Goal: Task Accomplishment & Management: Use online tool/utility

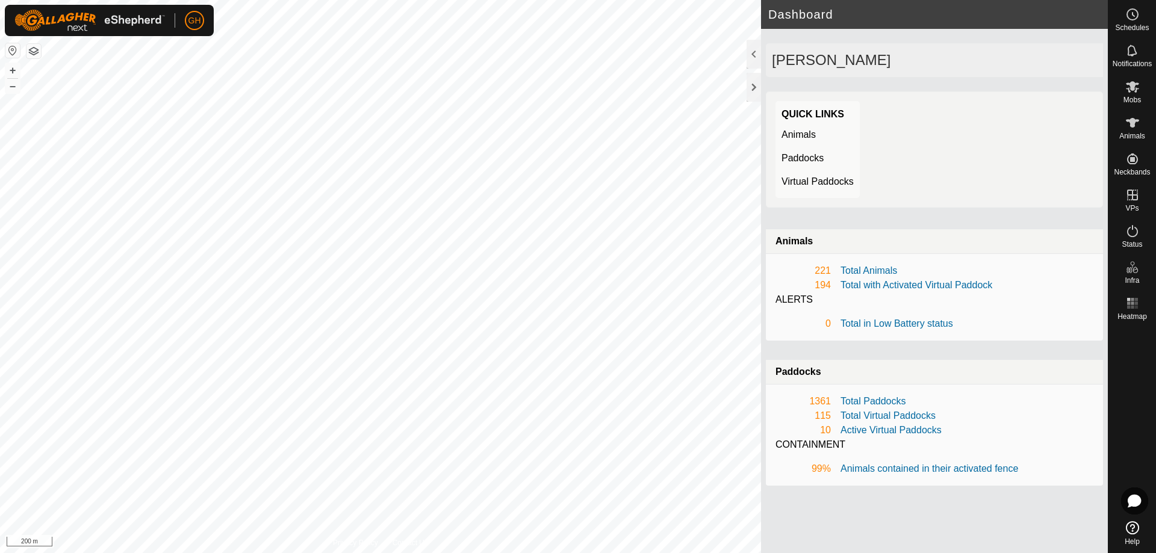
click at [31, 49] on button "button" at bounding box center [33, 51] width 14 height 14
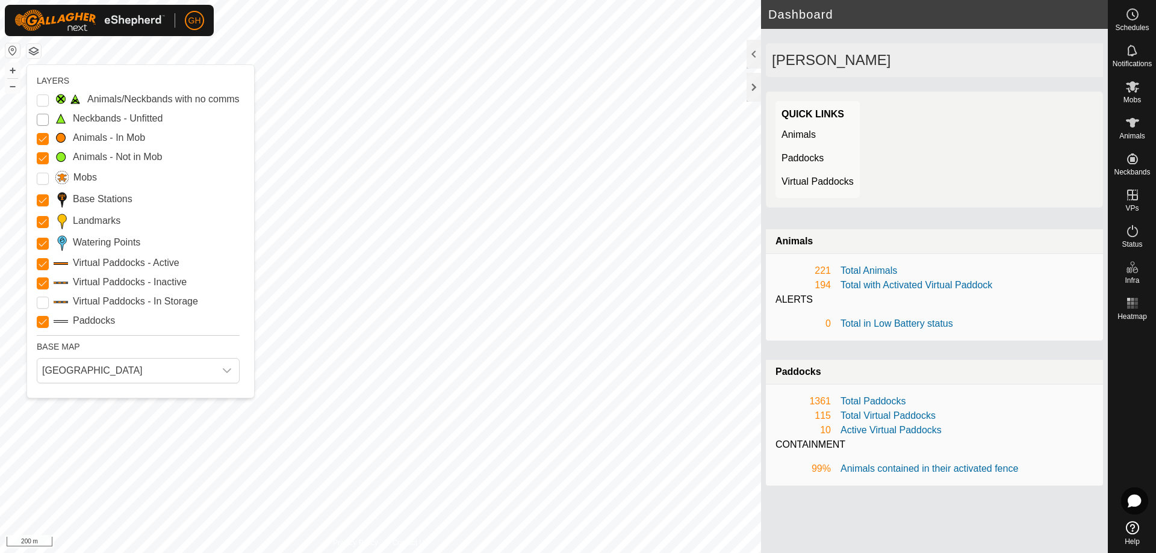
click at [40, 116] on Unfitted "Neckbands - Unfitted" at bounding box center [43, 120] width 12 height 12
click at [35, 46] on button "button" at bounding box center [33, 51] width 14 height 14
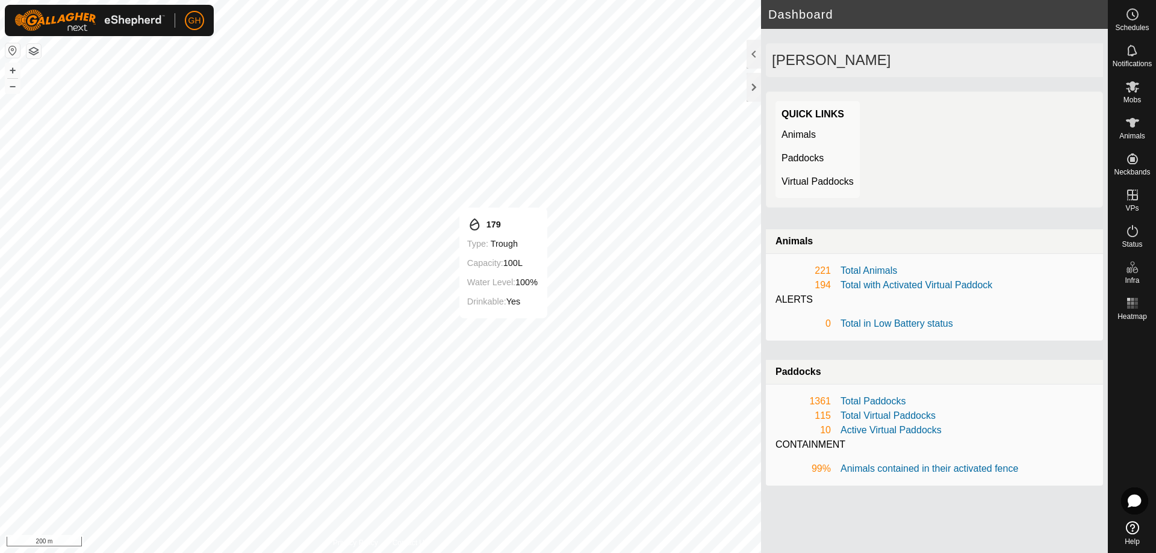
click at [496, 313] on div "179 Type: trough Capacity: 100L Water Level: 100% Drinkable: Yes + – ⇧ i 200 m" at bounding box center [380, 276] width 761 height 553
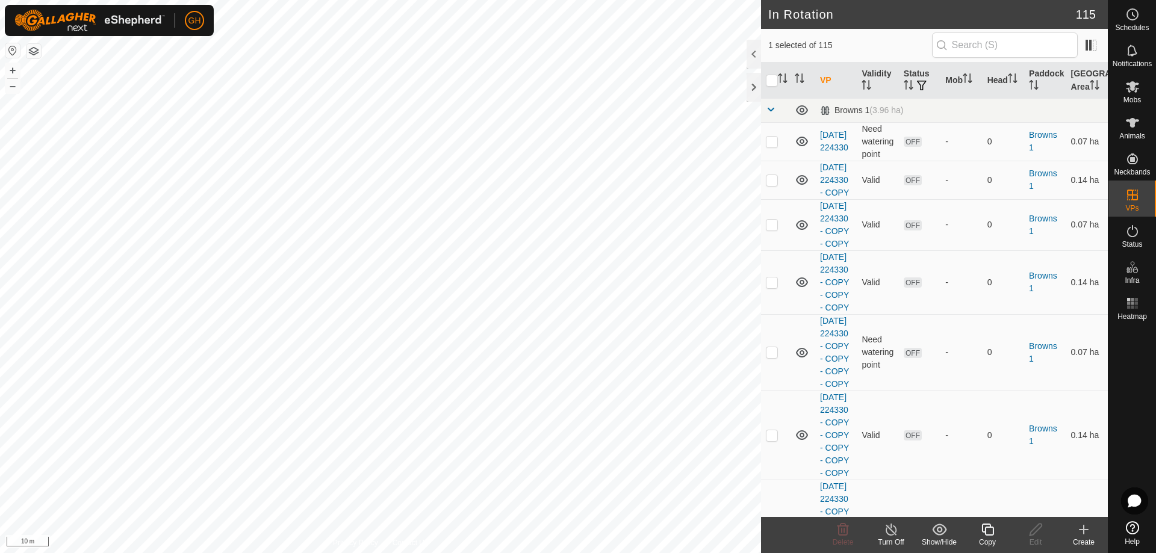
click at [988, 538] on div "Copy" at bounding box center [988, 542] width 48 height 11
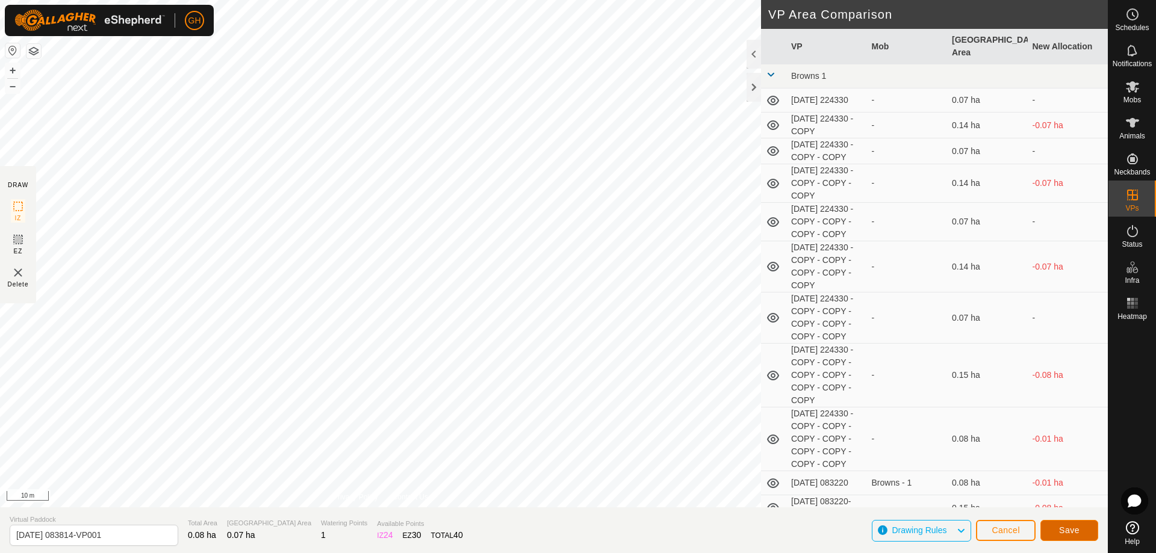
click at [1047, 528] on button "Save" at bounding box center [1070, 530] width 58 height 21
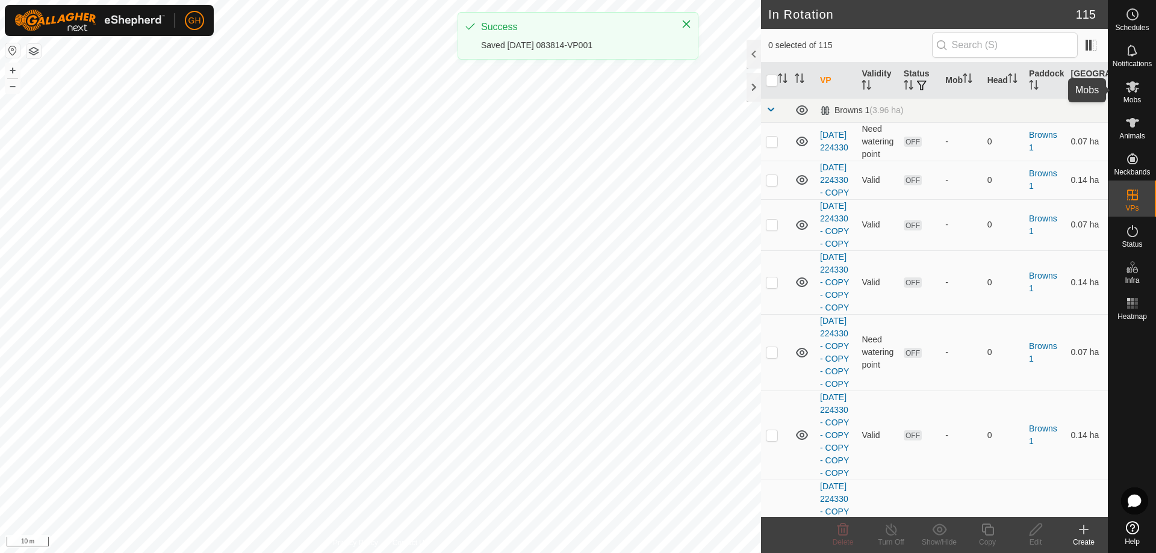
click at [1139, 89] on icon at bounding box center [1133, 86] width 14 height 14
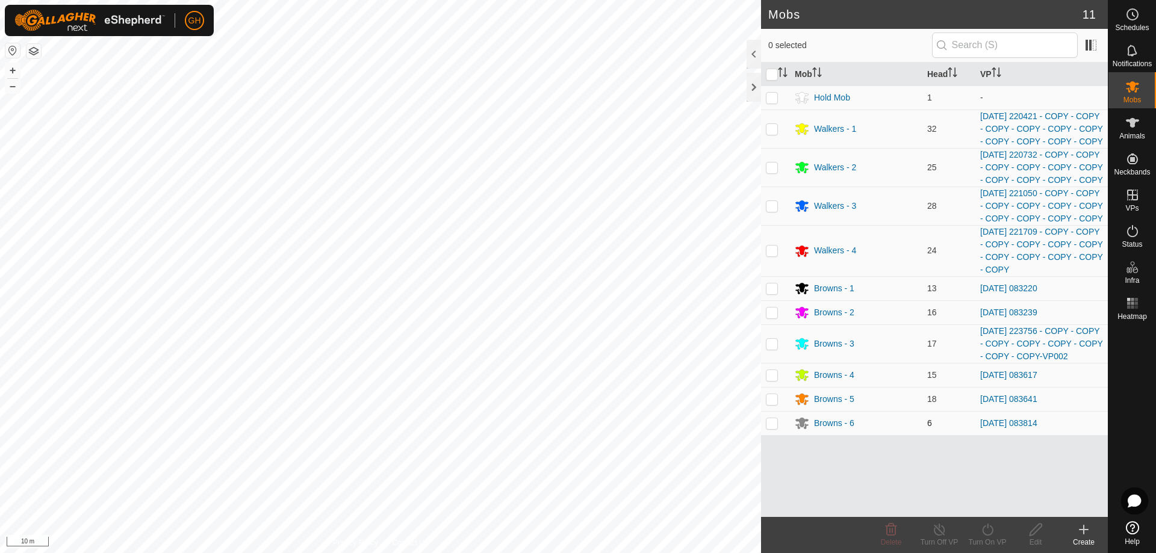
click at [772, 428] on p-checkbox at bounding box center [772, 424] width 12 height 10
checkbox input "true"
click at [990, 534] on icon at bounding box center [987, 530] width 15 height 14
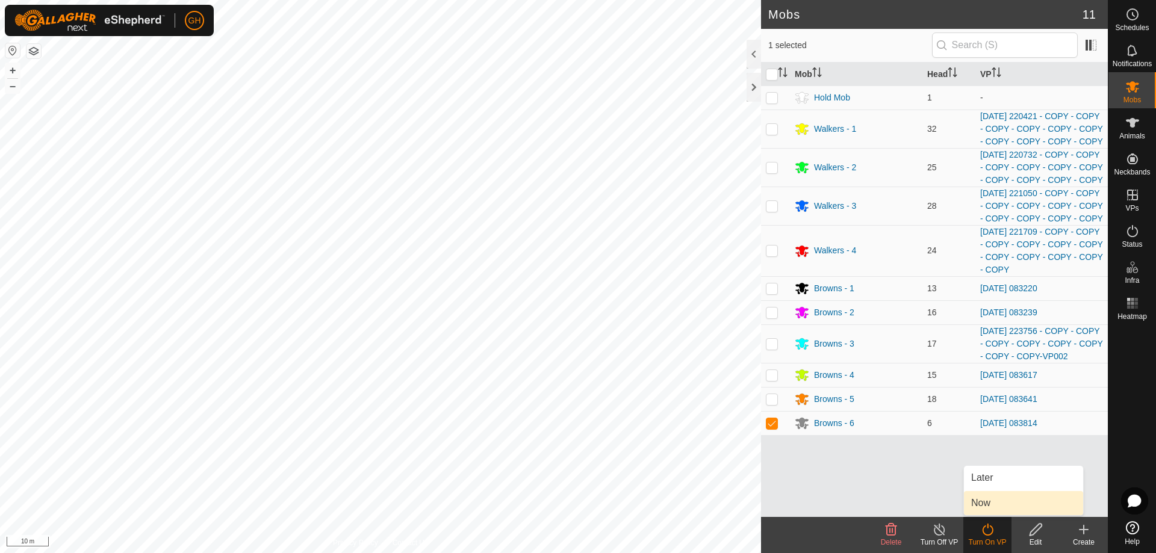
click at [986, 503] on link "Now" at bounding box center [1023, 503] width 119 height 24
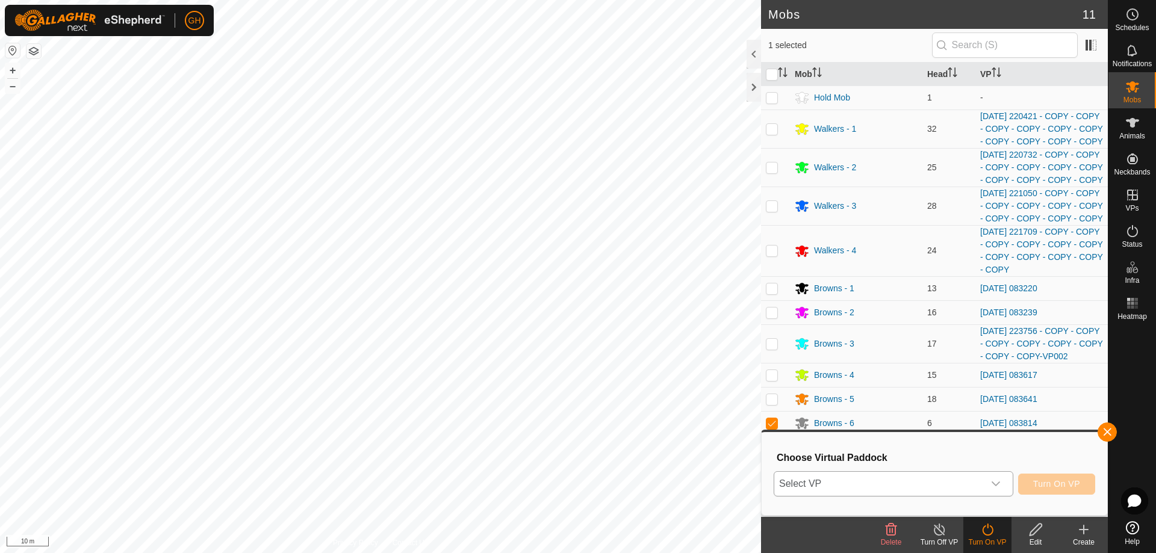
click at [972, 484] on span "Select VP" at bounding box center [879, 484] width 210 height 24
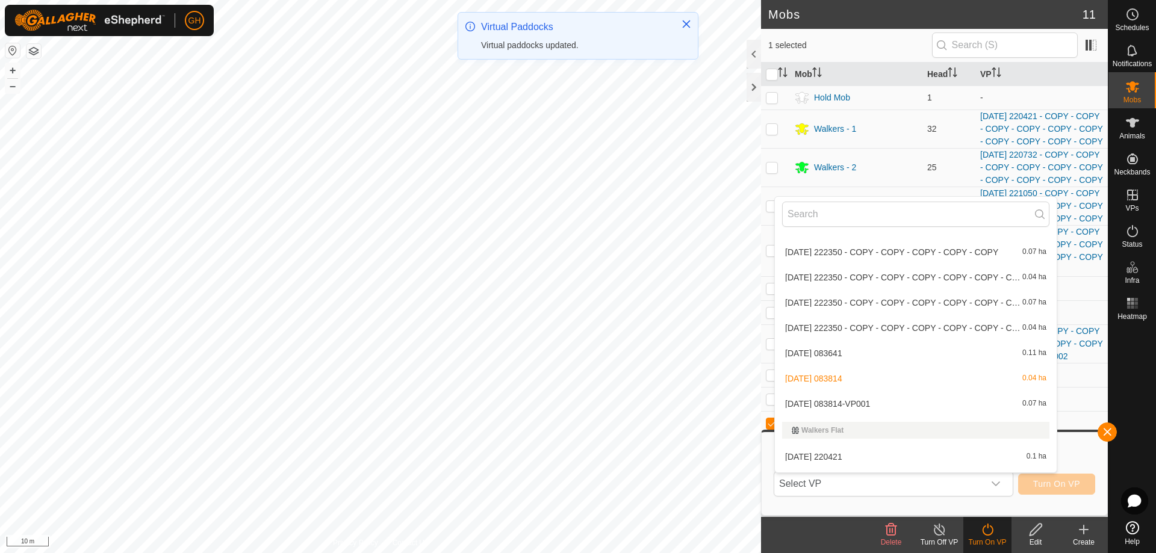
scroll to position [1593, 0]
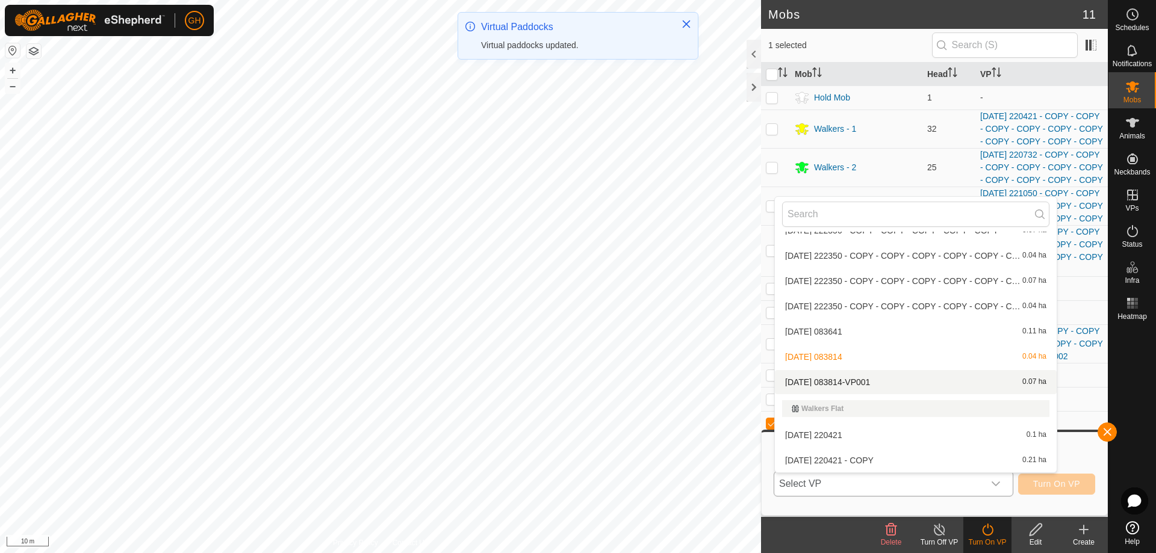
click at [865, 381] on li "[DATE] 083814-VP001 0.07 ha" at bounding box center [916, 382] width 282 height 24
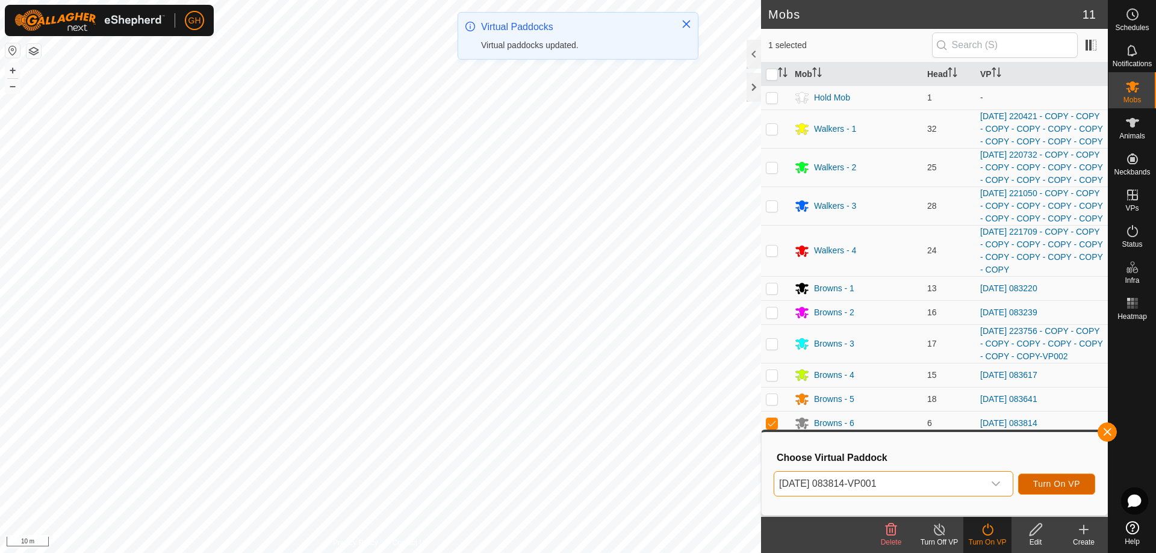
click at [1055, 485] on span "Turn On VP" at bounding box center [1056, 484] width 47 height 10
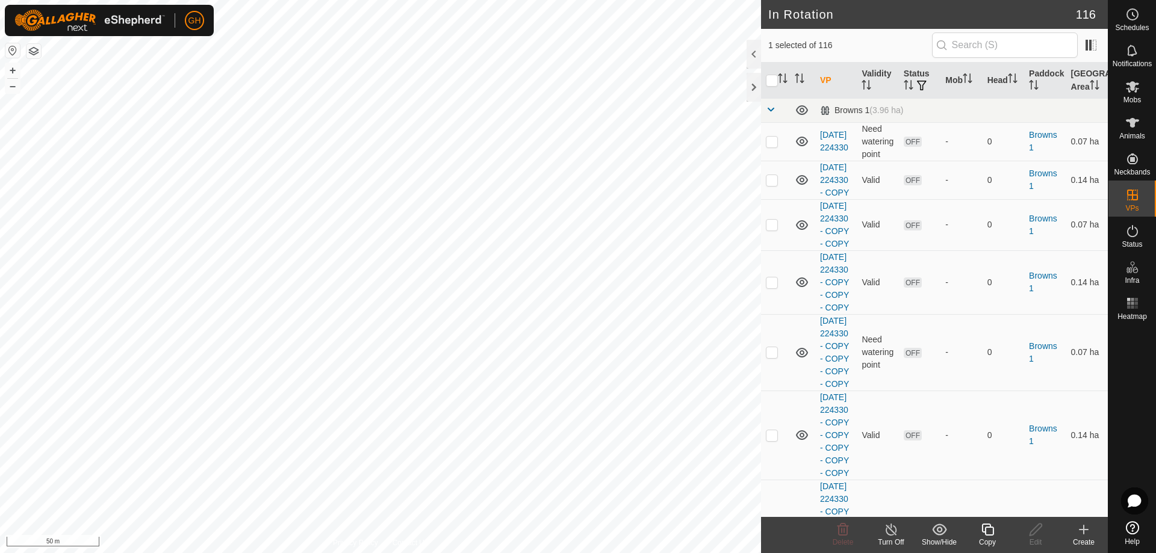
click at [993, 529] on icon at bounding box center [988, 530] width 12 height 12
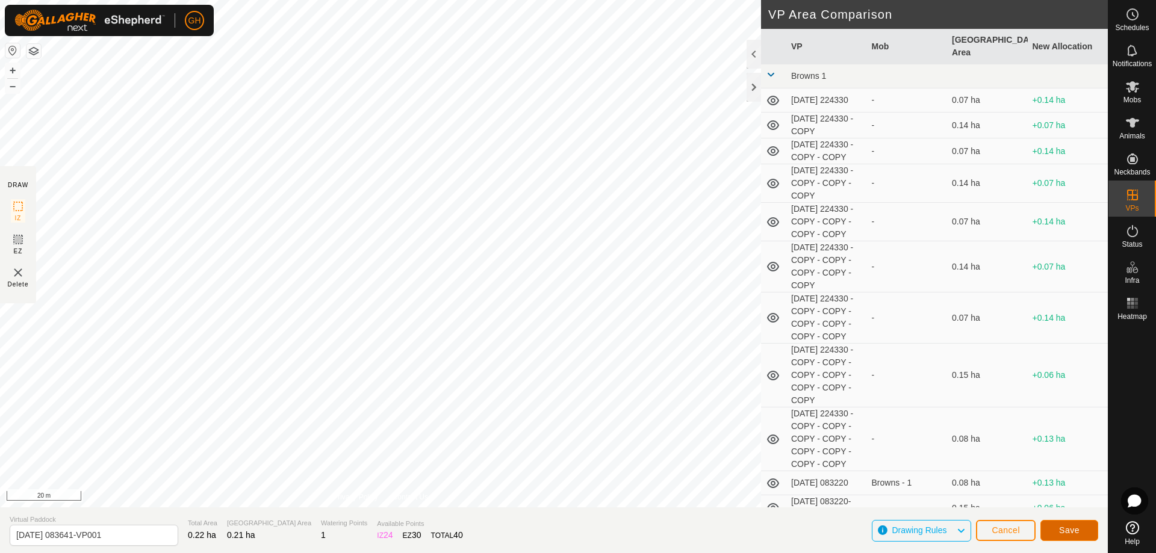
click at [1082, 529] on button "Save" at bounding box center [1070, 530] width 58 height 21
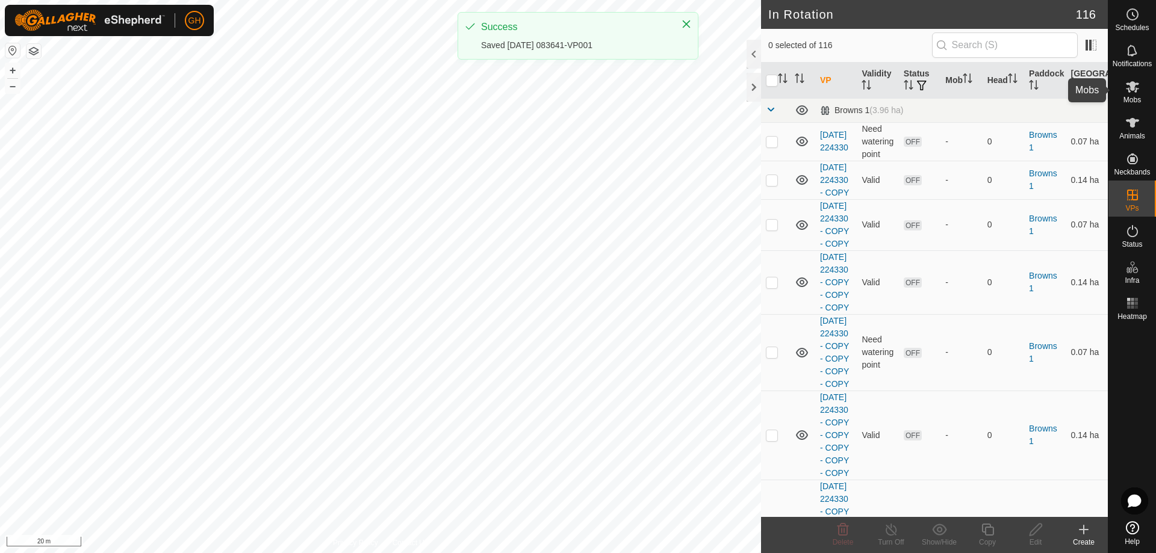
click at [1139, 89] on icon at bounding box center [1133, 86] width 14 height 14
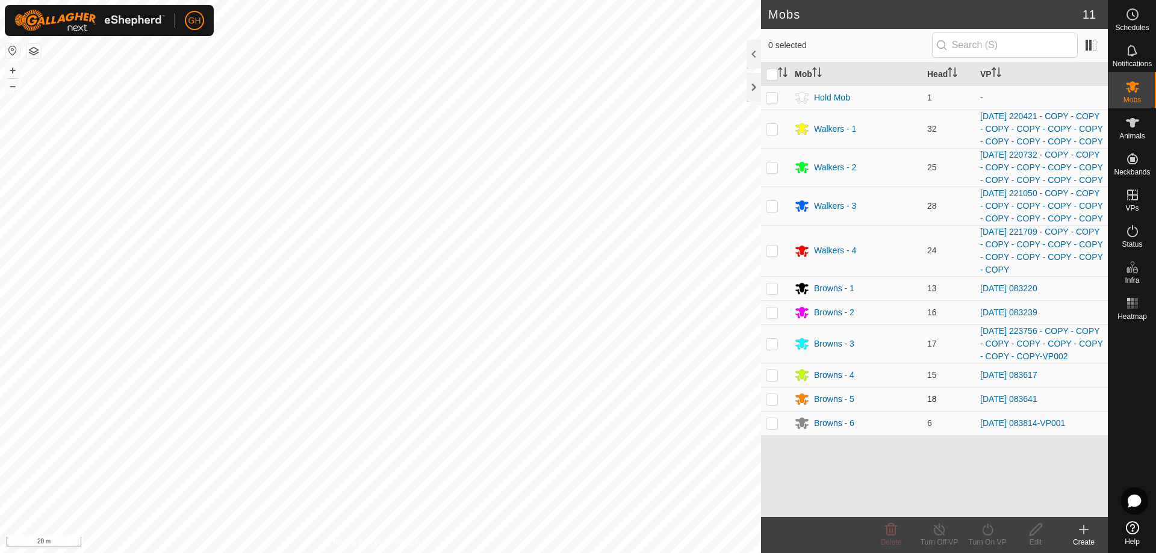
click at [773, 404] on p-checkbox at bounding box center [772, 399] width 12 height 10
checkbox input "true"
click at [986, 532] on icon at bounding box center [987, 530] width 15 height 14
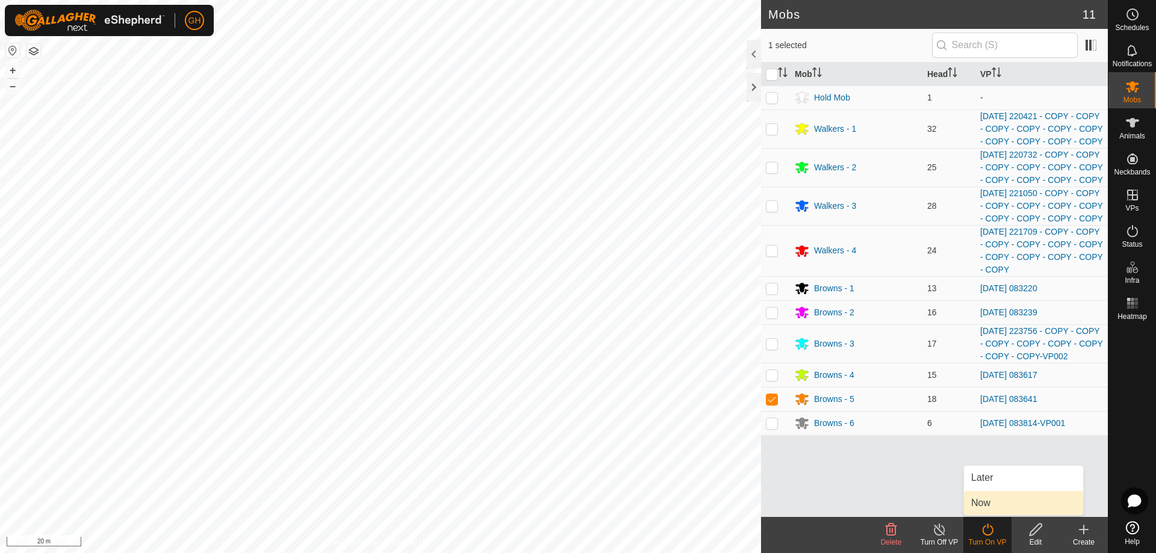
click at [993, 503] on link "Now" at bounding box center [1023, 503] width 119 height 24
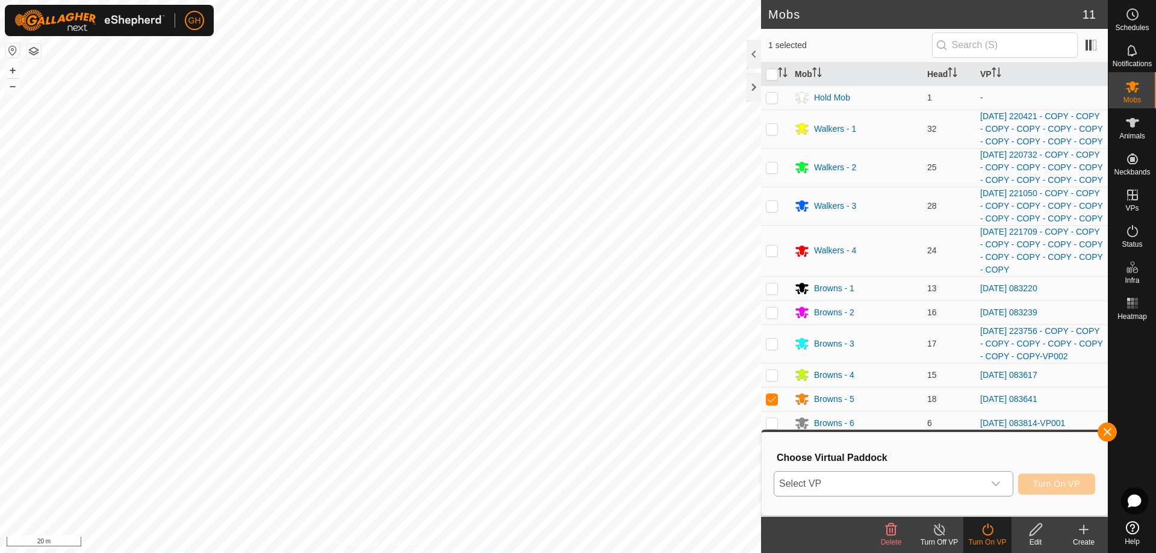
click at [970, 487] on span "Select VP" at bounding box center [879, 484] width 210 height 24
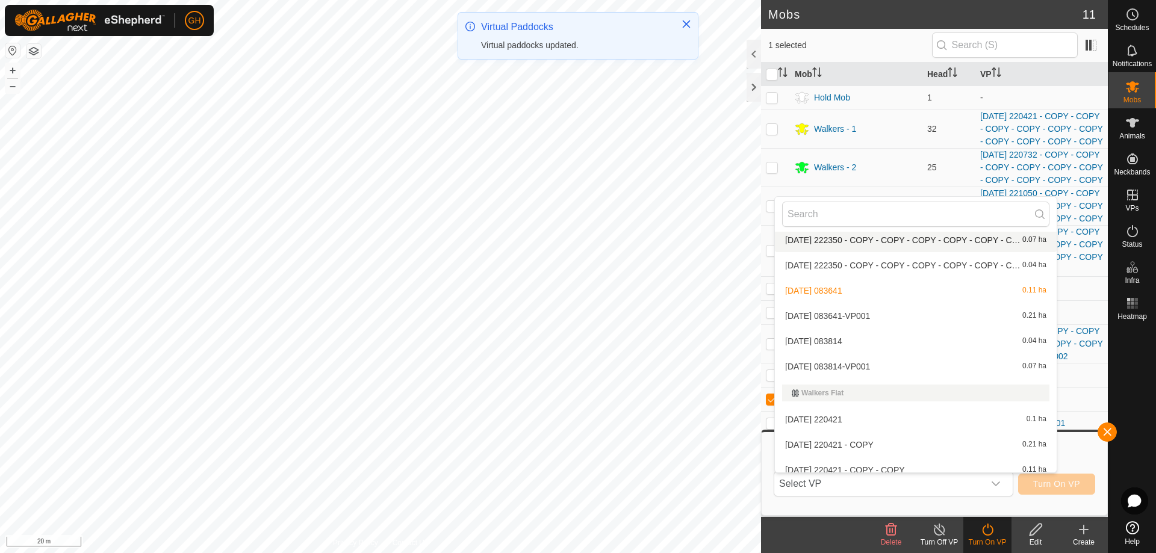
scroll to position [1639, 0]
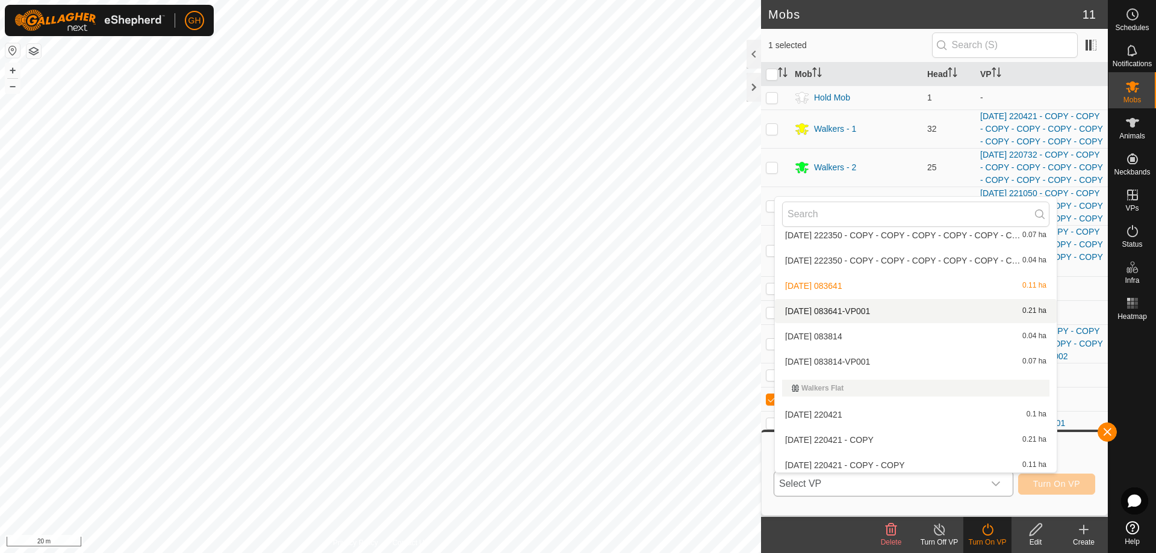
click at [885, 306] on li "[DATE] 083641-VP001 0.21 ha" at bounding box center [916, 311] width 282 height 24
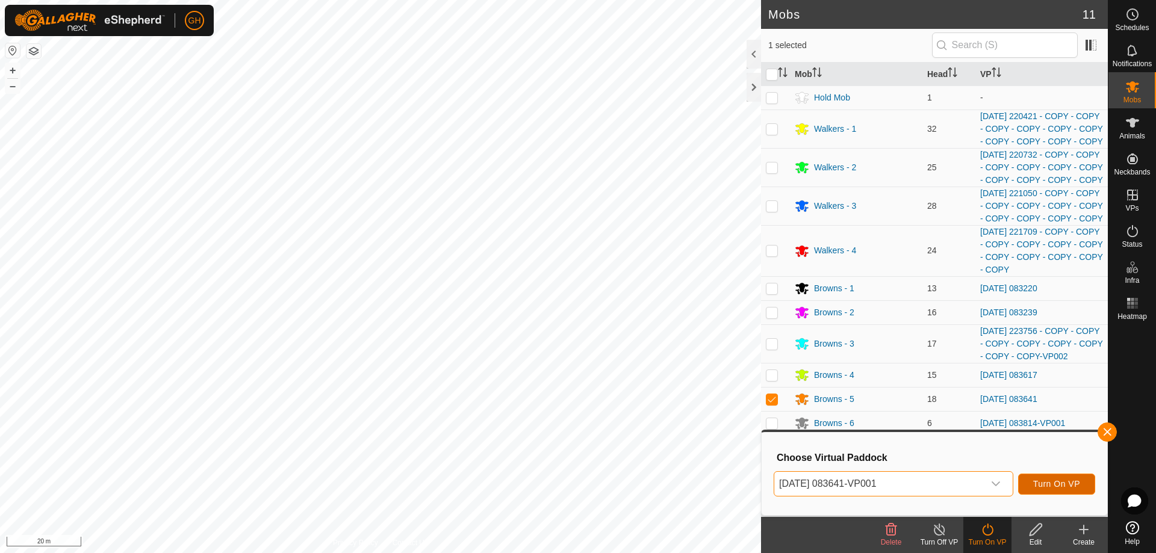
click at [1083, 488] on button "Turn On VP" at bounding box center [1056, 484] width 77 height 21
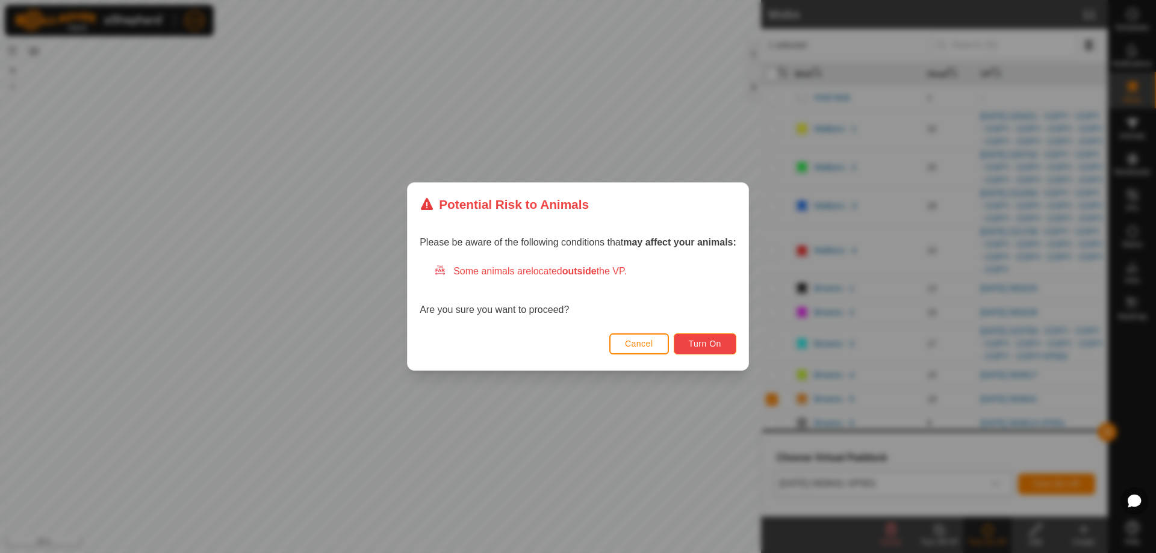
click at [710, 344] on span "Turn On" at bounding box center [705, 344] width 33 height 10
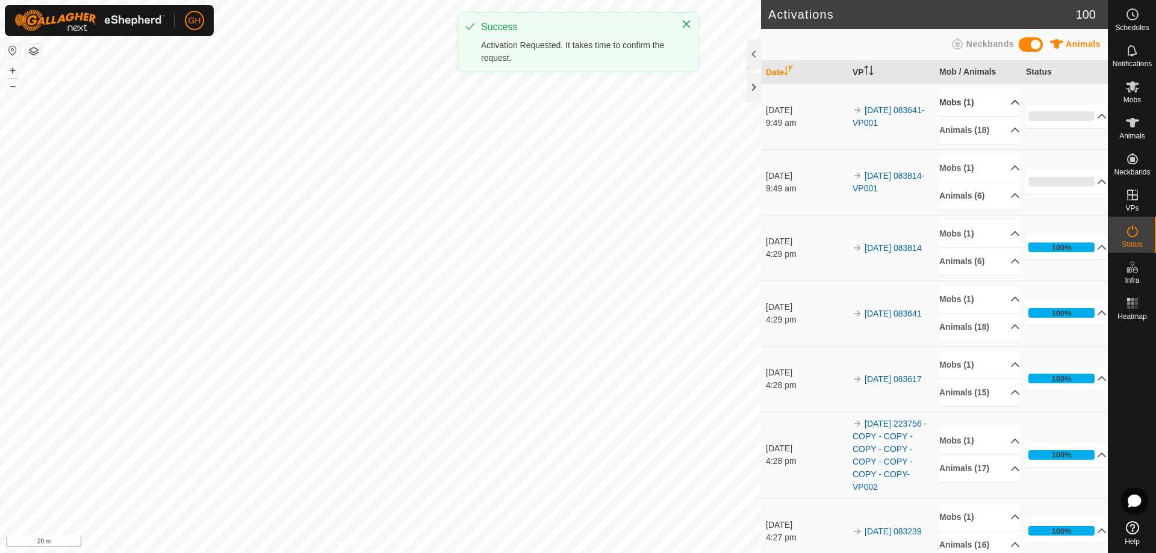
click at [1001, 103] on p-accordion-header "Mobs (1)" at bounding box center [979, 102] width 81 height 27
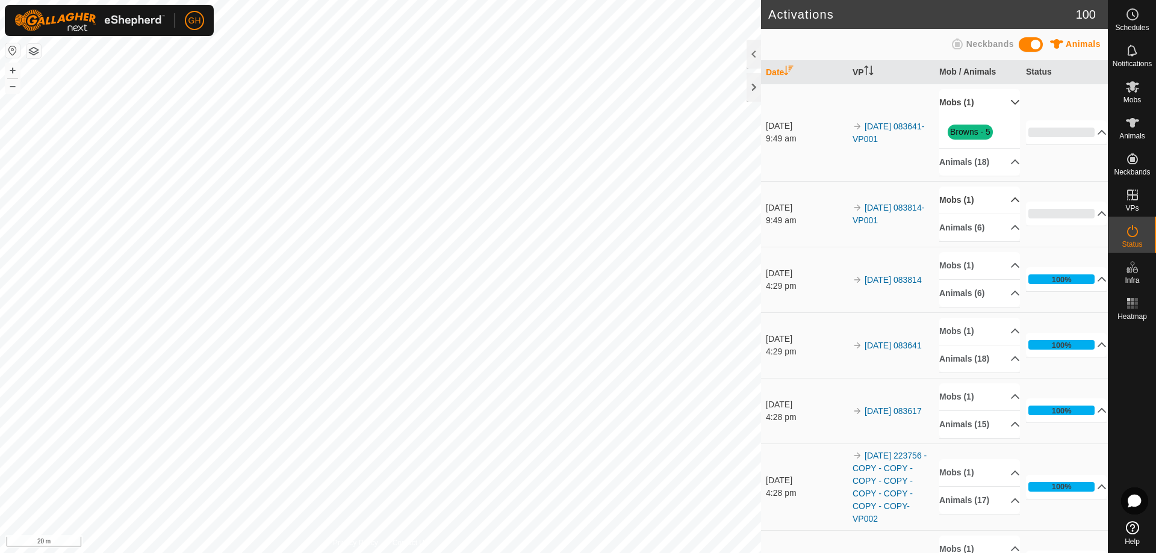
click at [993, 205] on p-accordion-header "Mobs (1)" at bounding box center [979, 200] width 81 height 27
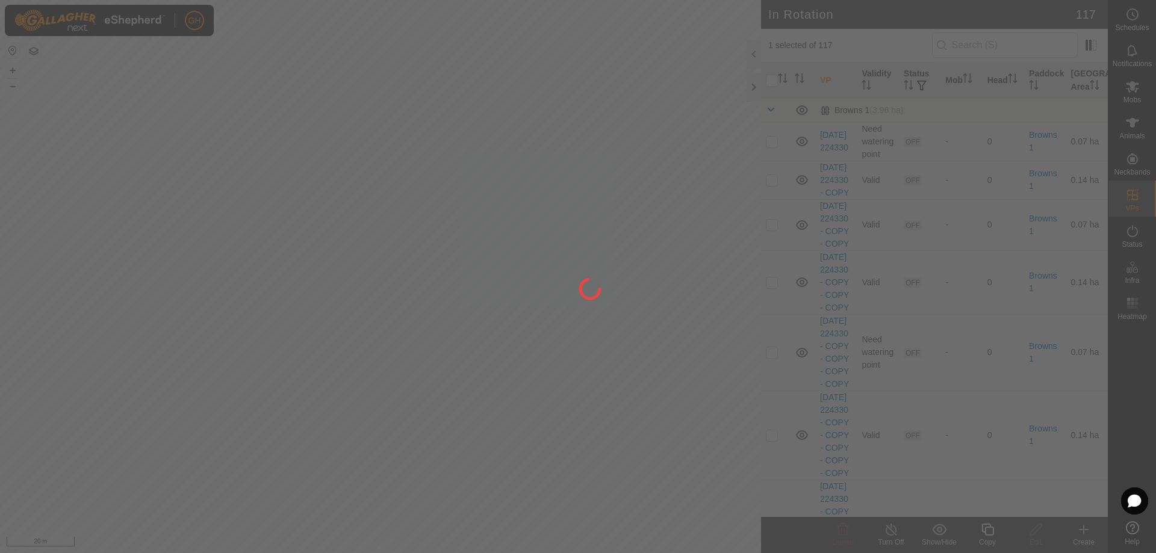
drag, startPoint x: 661, startPoint y: 390, endPoint x: 632, endPoint y: 366, distance: 37.6
click at [632, 366] on div at bounding box center [578, 276] width 1156 height 553
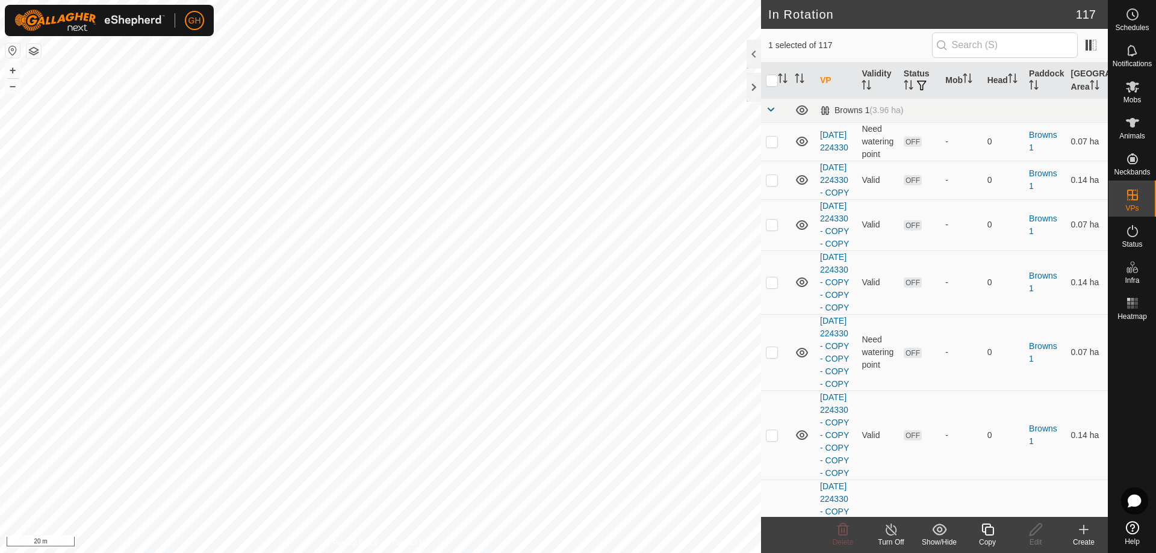
click at [988, 528] on icon at bounding box center [988, 530] width 12 height 12
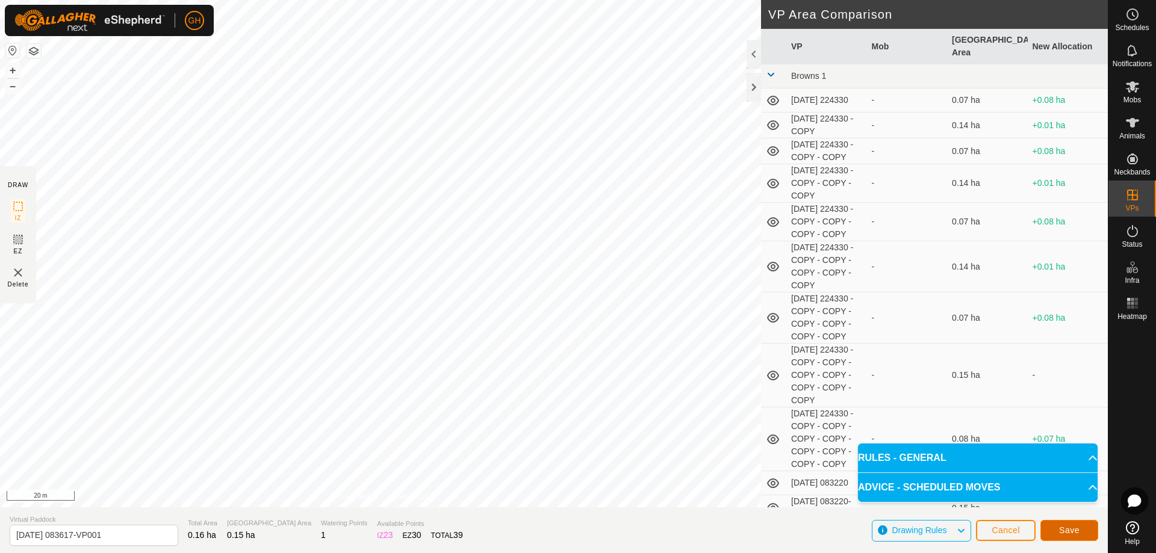
click at [1073, 526] on span "Save" at bounding box center [1069, 531] width 20 height 10
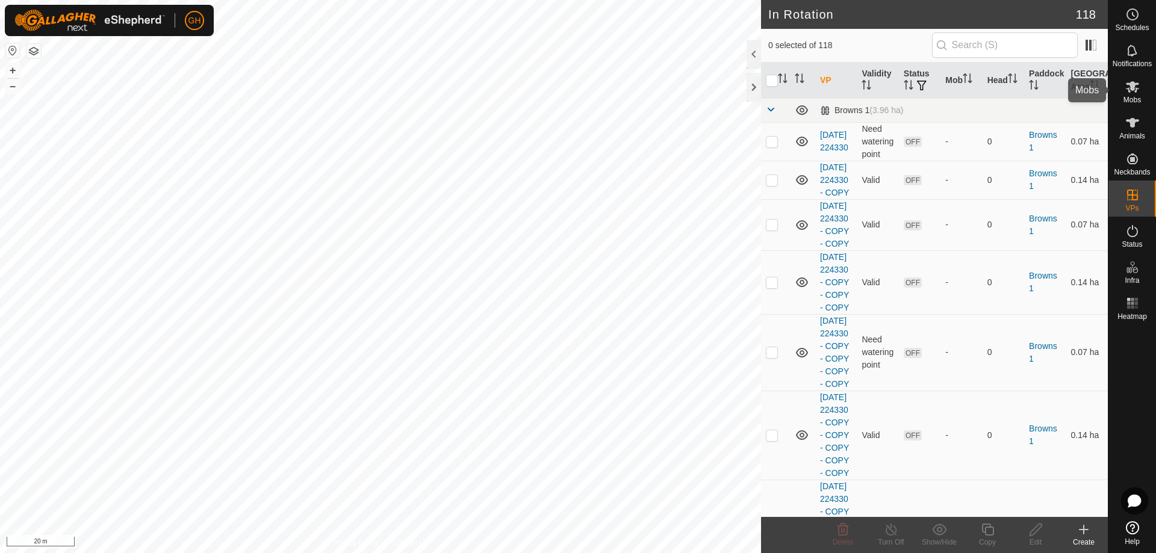
click at [1132, 89] on icon at bounding box center [1132, 86] width 13 height 11
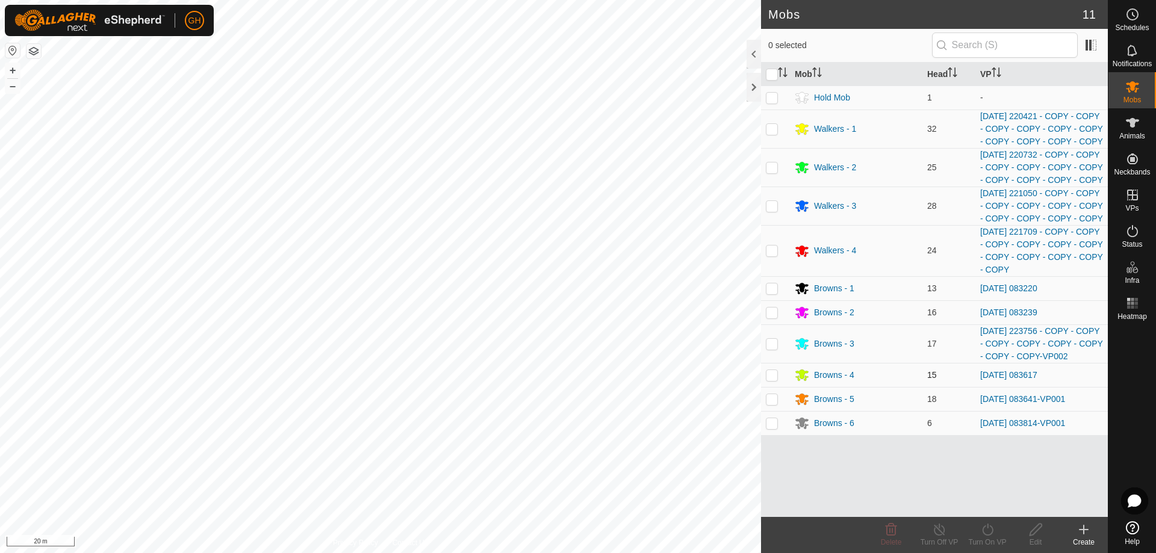
click at [773, 380] on p-checkbox at bounding box center [772, 375] width 12 height 10
checkbox input "true"
click at [997, 533] on turn-on-svg-icon at bounding box center [988, 530] width 48 height 14
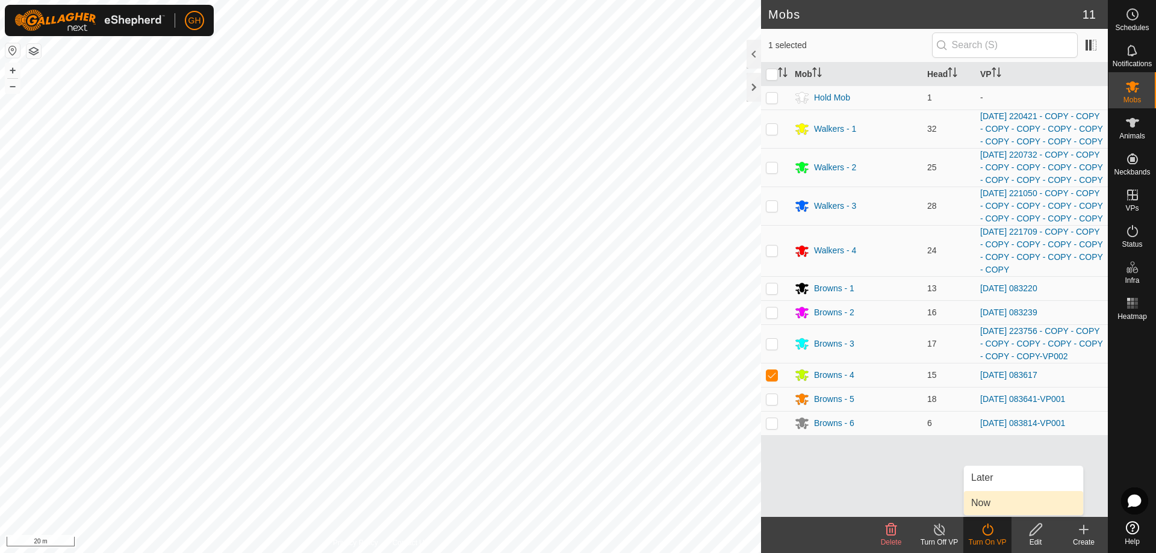
click at [985, 503] on link "Now" at bounding box center [1023, 503] width 119 height 24
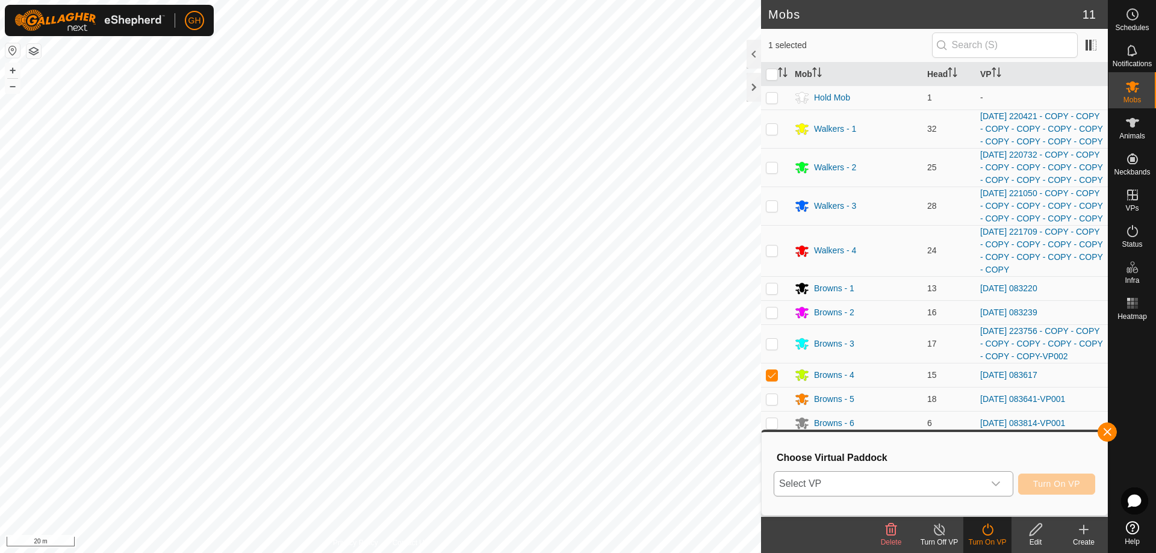
click at [966, 488] on span "Select VP" at bounding box center [879, 484] width 210 height 24
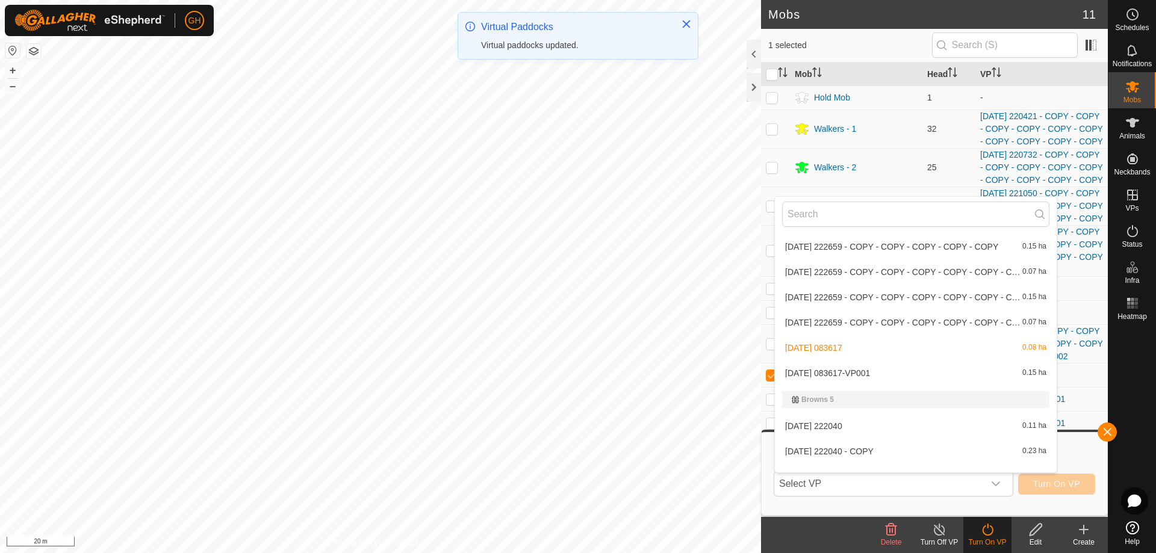
scroll to position [1097, 0]
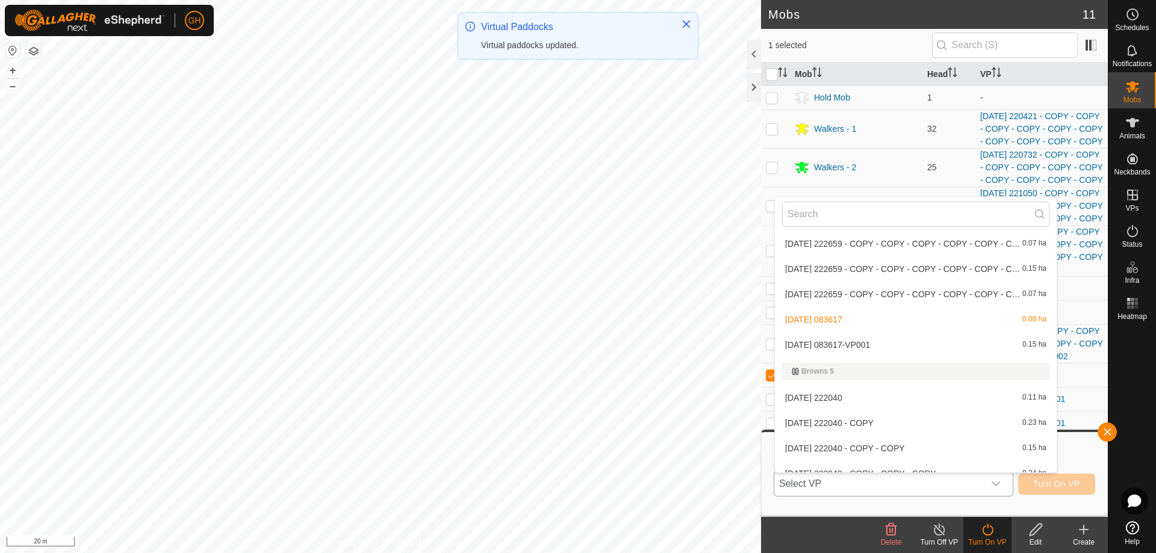
click at [880, 348] on li "[DATE] 083617-VP001 0.15 ha" at bounding box center [916, 345] width 282 height 24
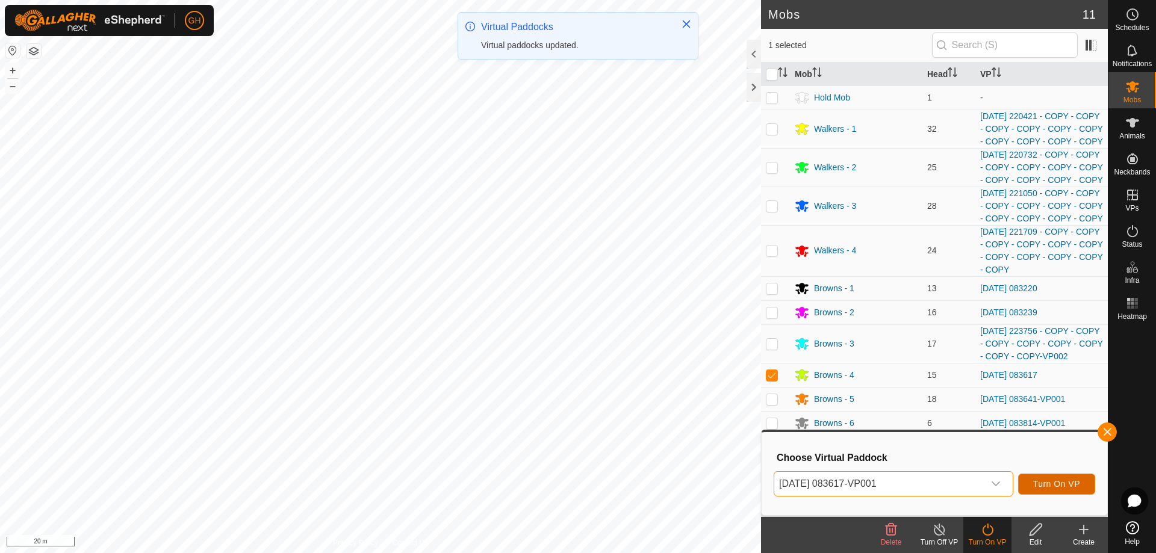
click at [1061, 491] on button "Turn On VP" at bounding box center [1056, 484] width 77 height 21
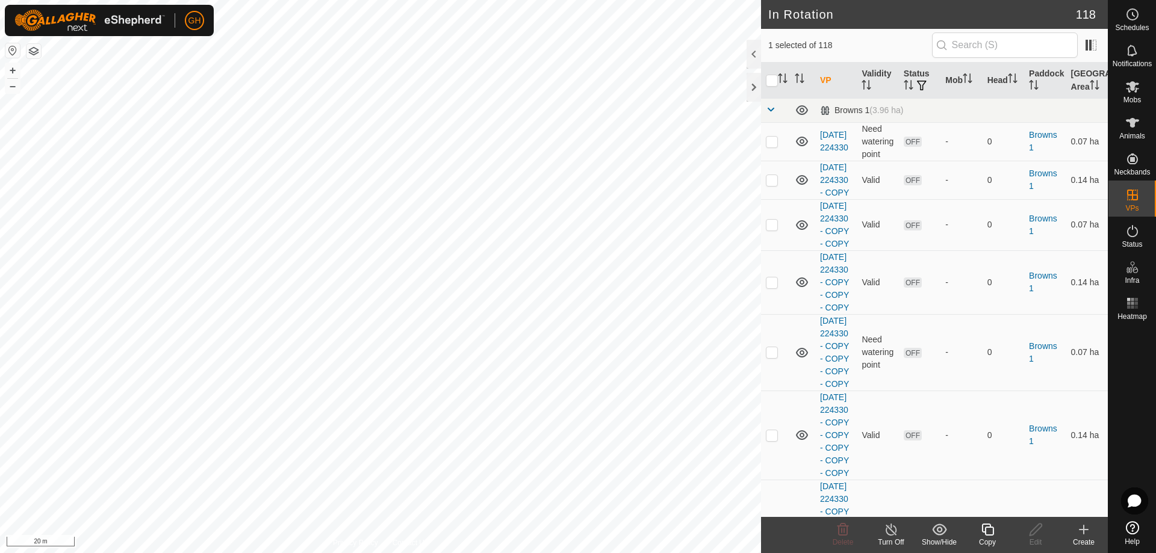
click at [988, 534] on icon at bounding box center [987, 530] width 15 height 14
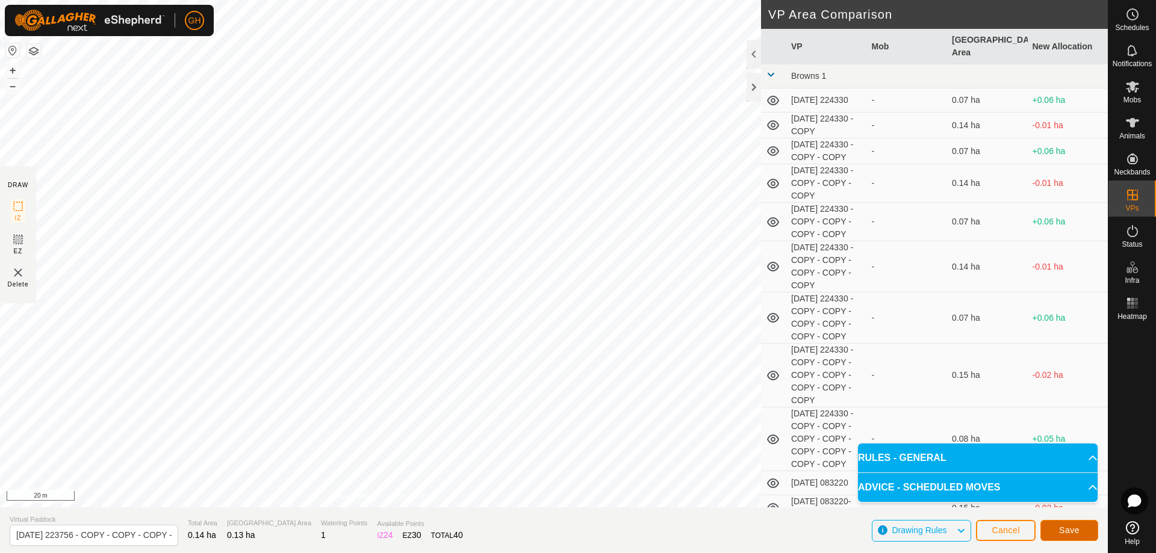
click at [1068, 528] on span "Save" at bounding box center [1069, 531] width 20 height 10
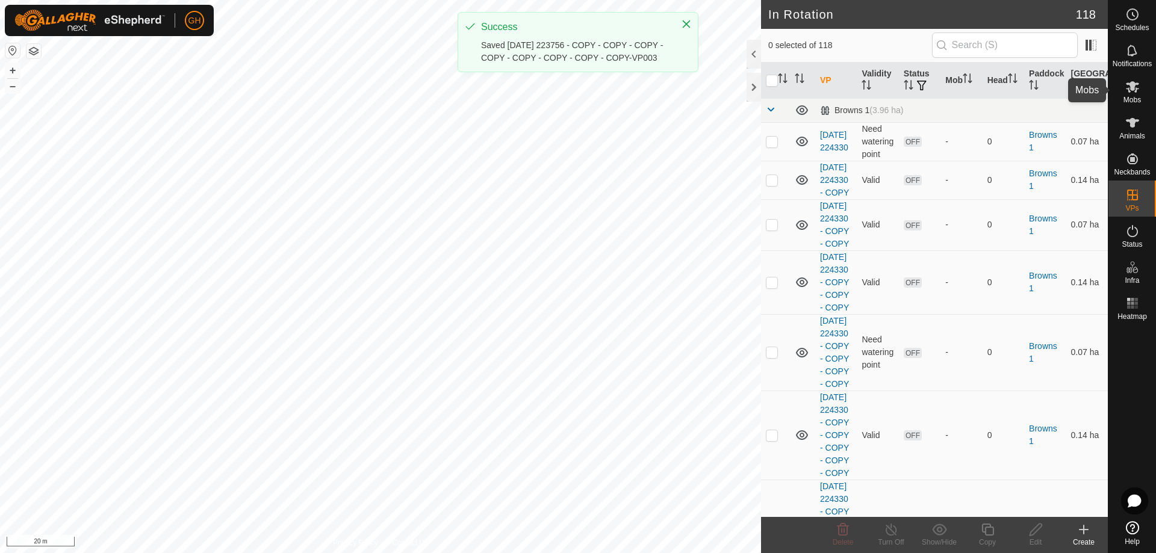
click at [1130, 90] on icon at bounding box center [1133, 86] width 14 height 14
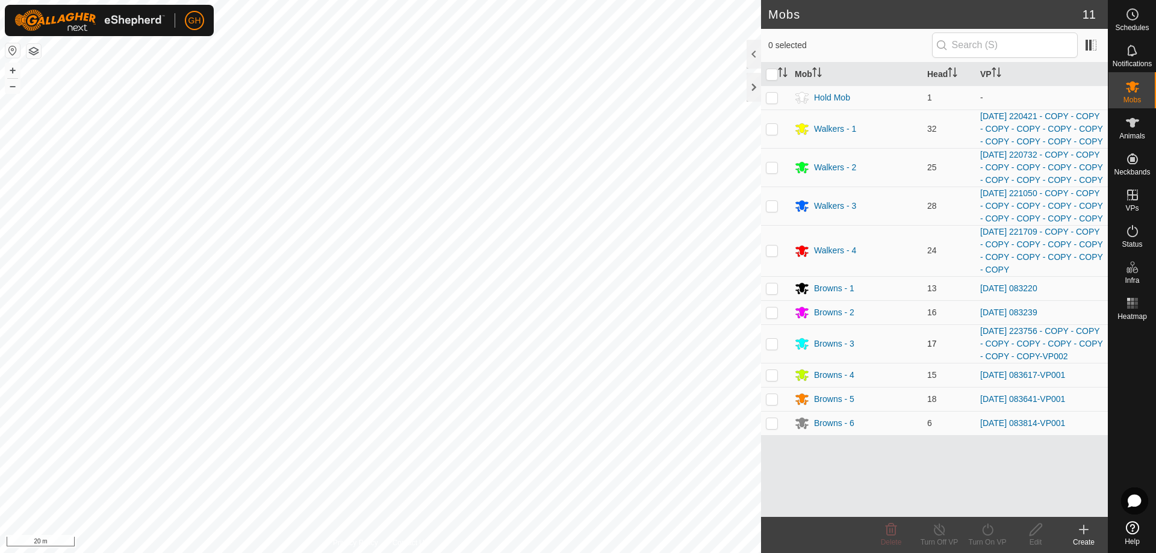
click at [771, 349] on p-checkbox at bounding box center [772, 344] width 12 height 10
checkbox input "true"
click at [995, 538] on div "Turn On VP" at bounding box center [988, 542] width 48 height 11
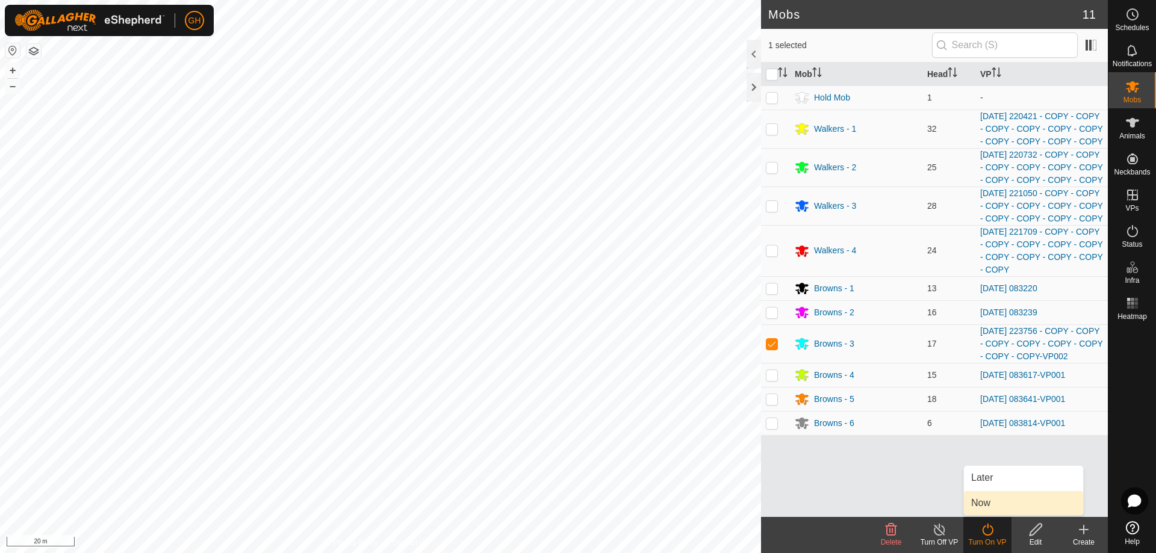
click at [991, 506] on link "Now" at bounding box center [1023, 503] width 119 height 24
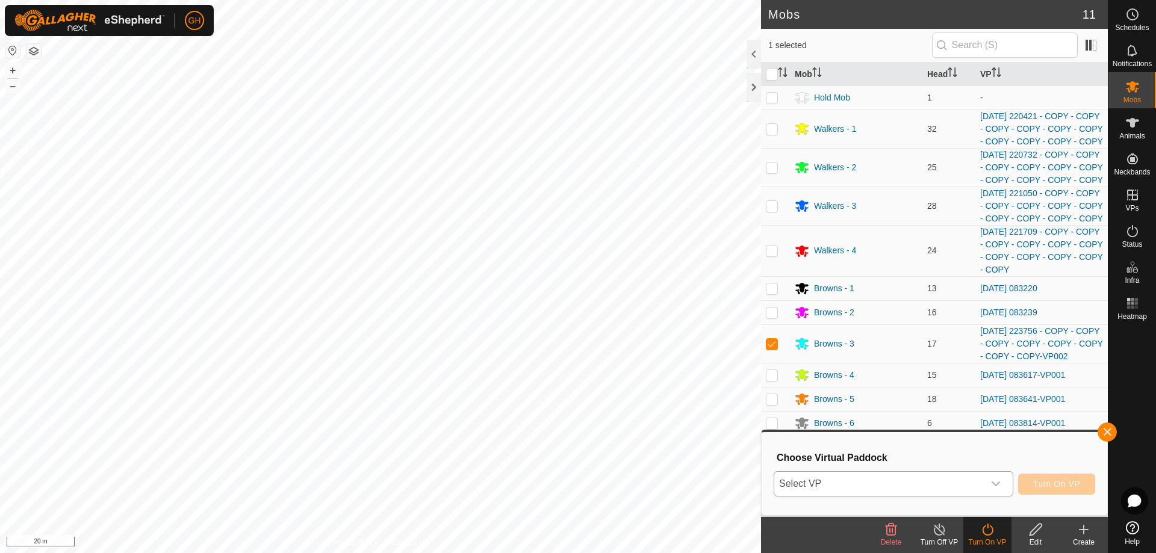
click at [963, 484] on span "Select VP" at bounding box center [879, 484] width 210 height 24
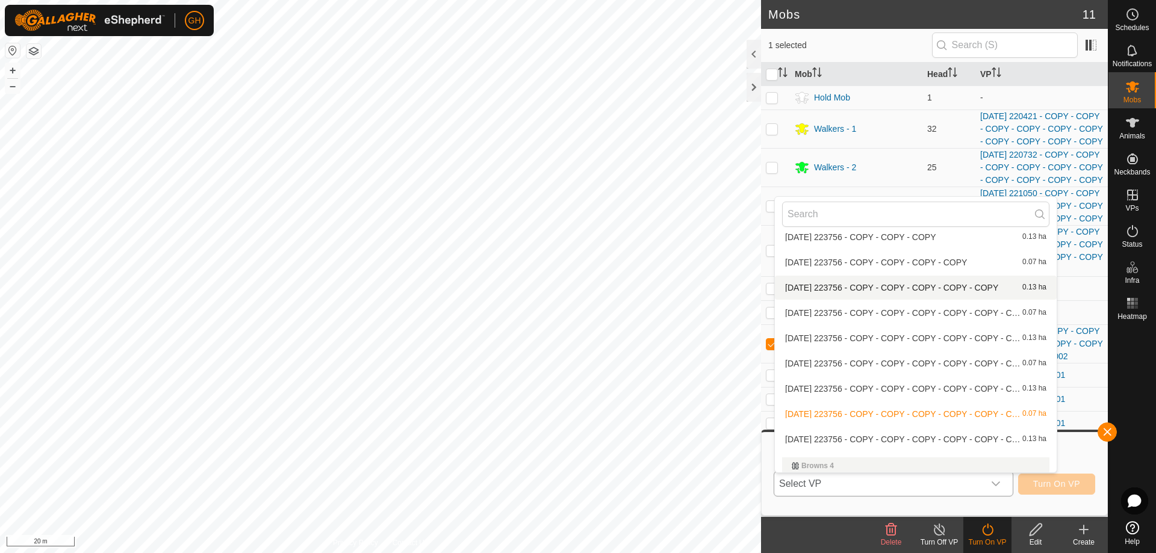
scroll to position [736, 0]
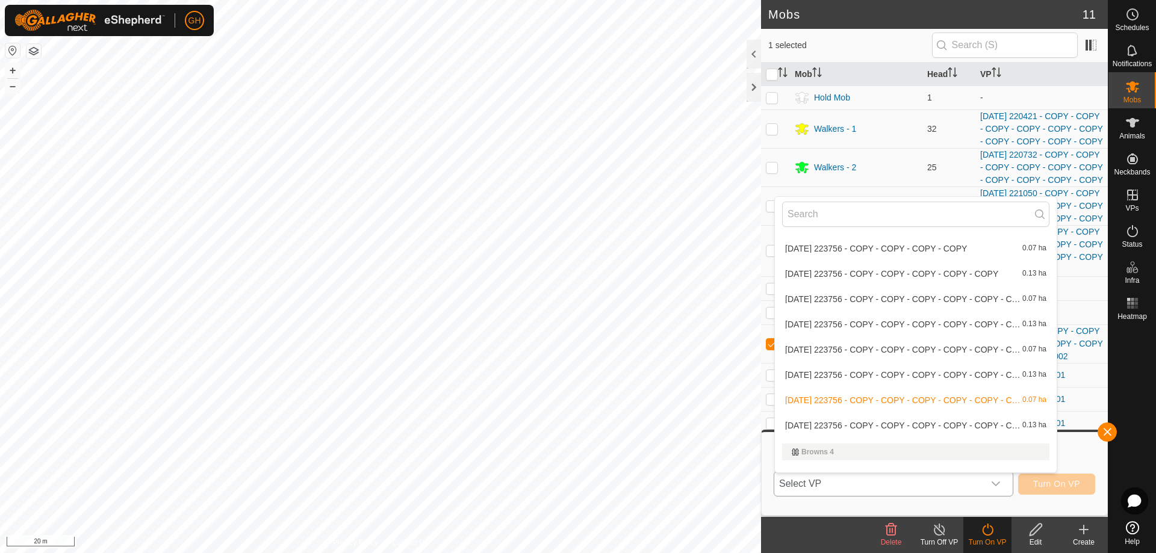
click at [917, 423] on li "[DATE] 223756 - COPY - COPY - COPY - COPY - COPY - COPY - COPY - COPY-VP003 0.1…" at bounding box center [916, 426] width 282 height 24
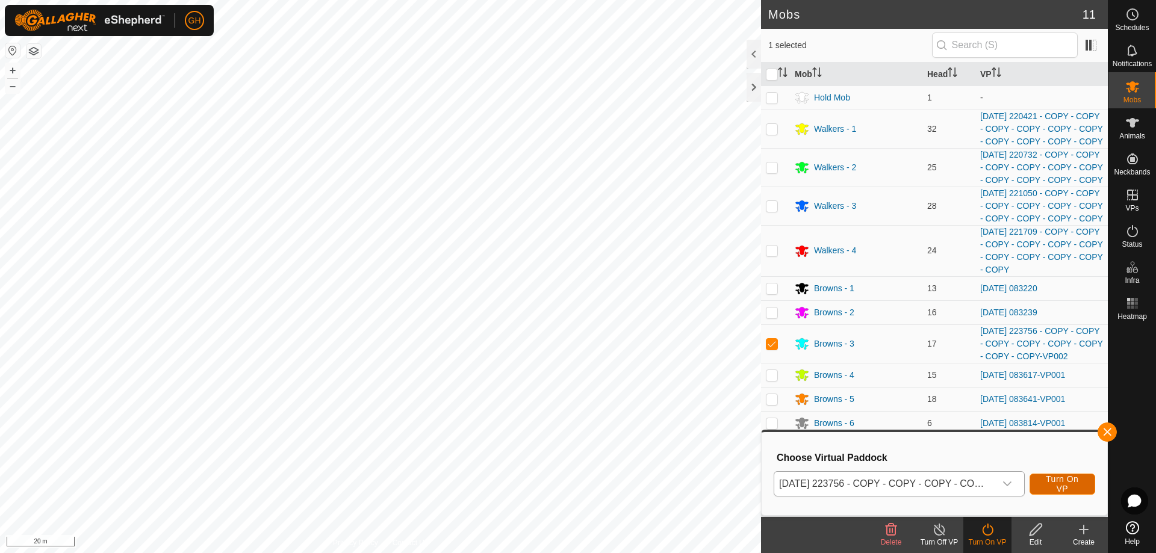
click at [1069, 488] on span "Turn On VP" at bounding box center [1063, 484] width 36 height 19
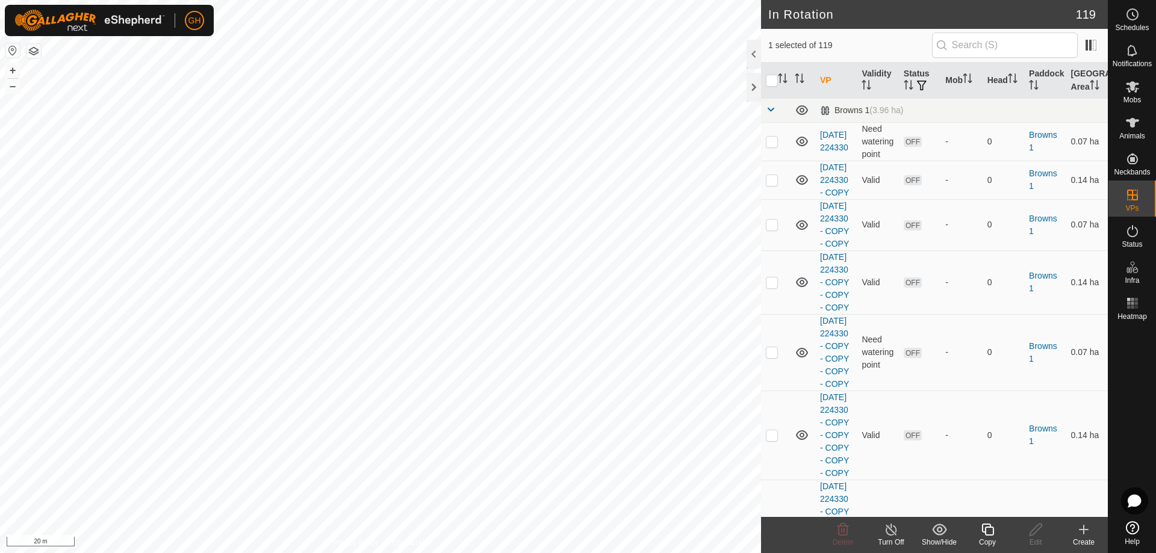
click at [989, 532] on icon at bounding box center [987, 530] width 15 height 14
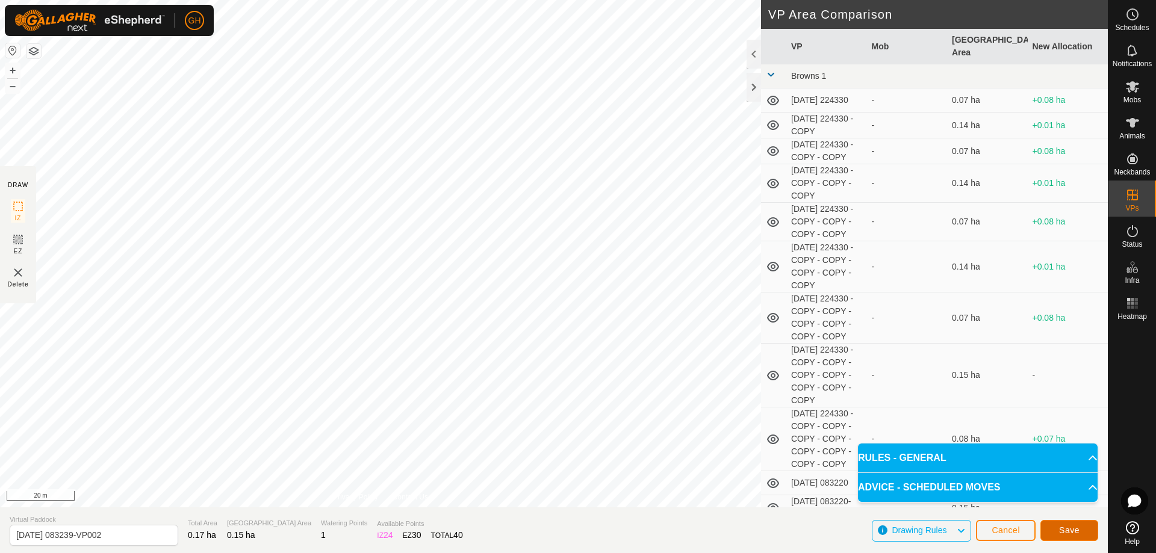
click at [1064, 535] on span "Save" at bounding box center [1069, 531] width 20 height 10
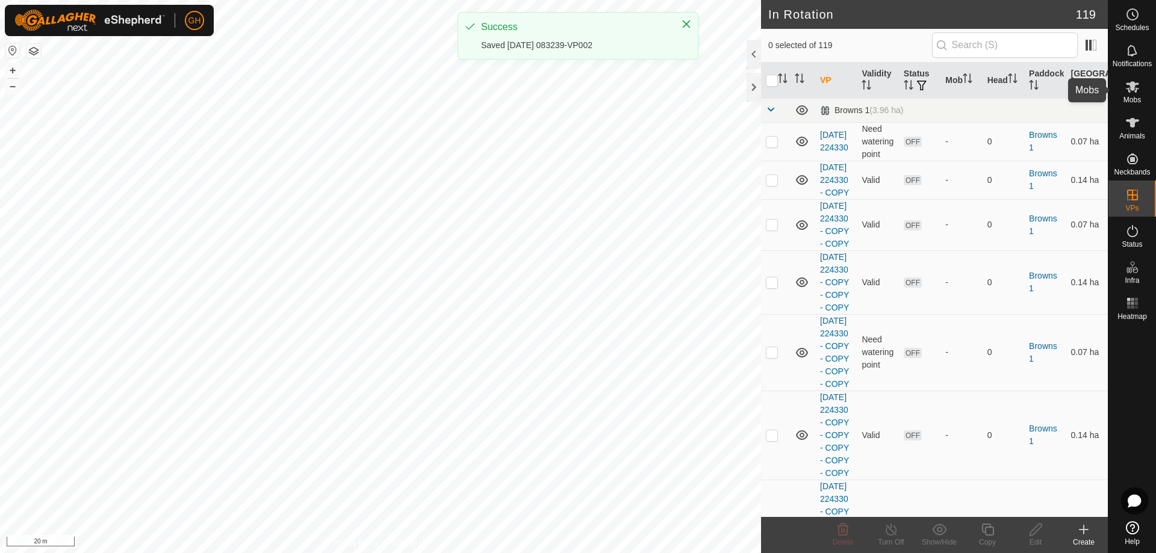
click at [1139, 93] on icon at bounding box center [1133, 86] width 14 height 14
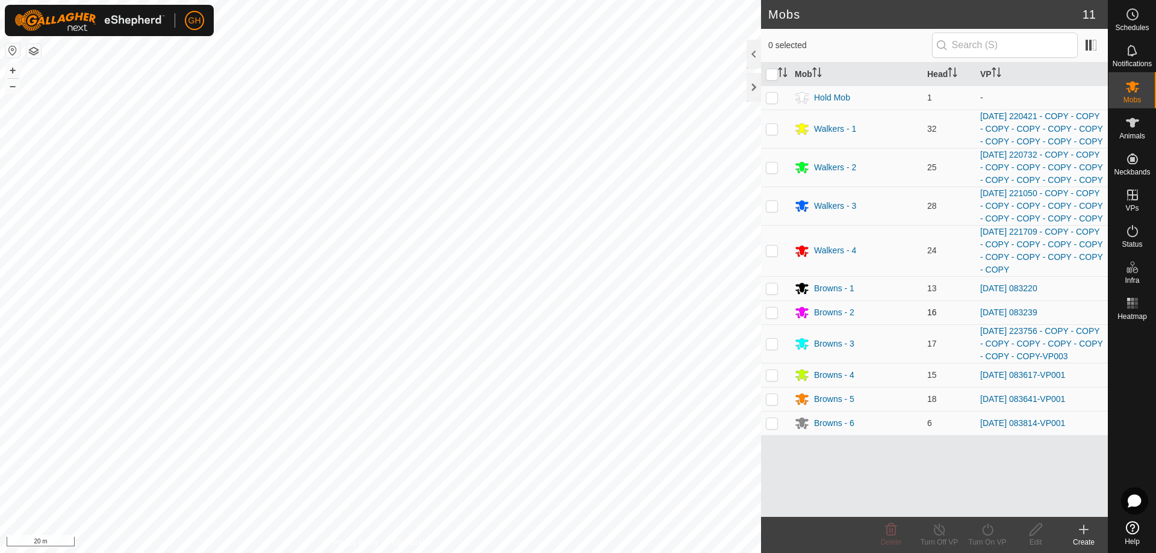
click at [771, 317] on p-checkbox at bounding box center [772, 313] width 12 height 10
checkbox input "true"
click at [998, 526] on turn-on-svg-icon at bounding box center [988, 530] width 48 height 14
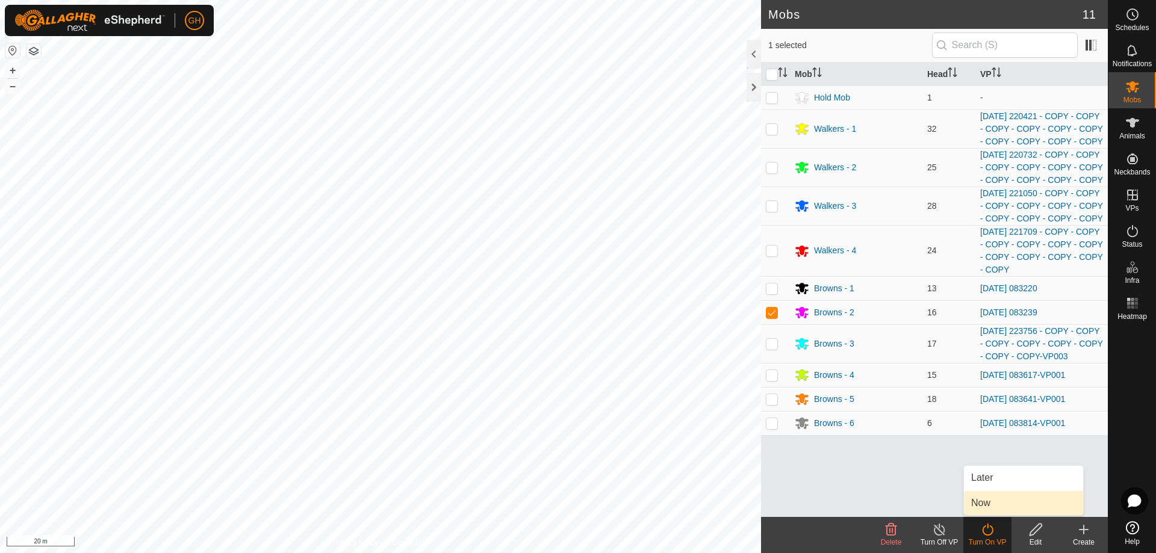
click at [987, 507] on link "Now" at bounding box center [1023, 503] width 119 height 24
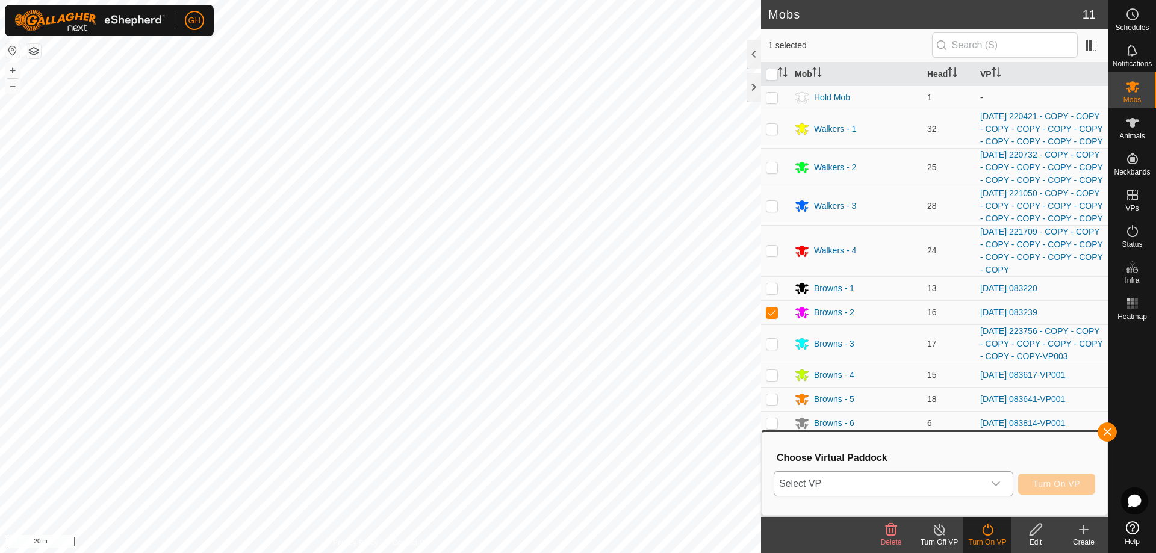
click at [971, 485] on span "Select VP" at bounding box center [879, 484] width 210 height 24
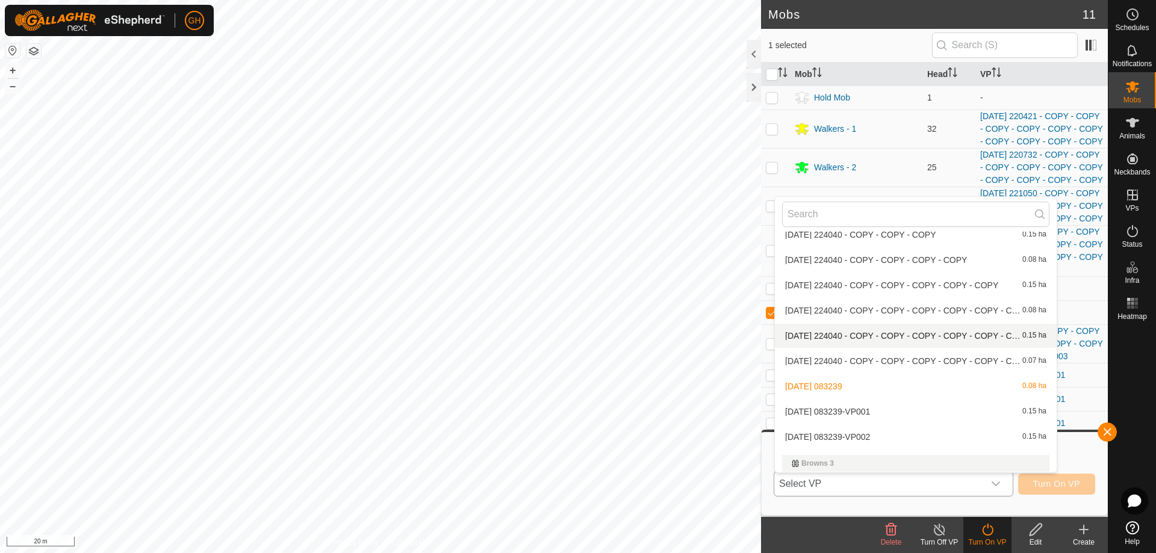
scroll to position [435, 0]
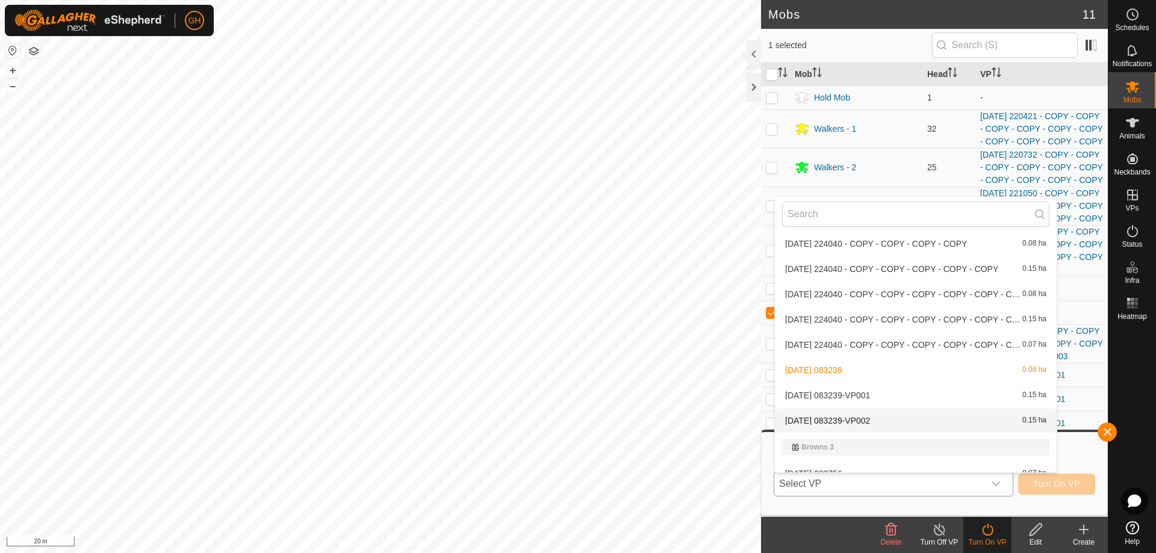
click at [892, 425] on li "[DATE] 083239-VP002 0.15 ha" at bounding box center [916, 421] width 282 height 24
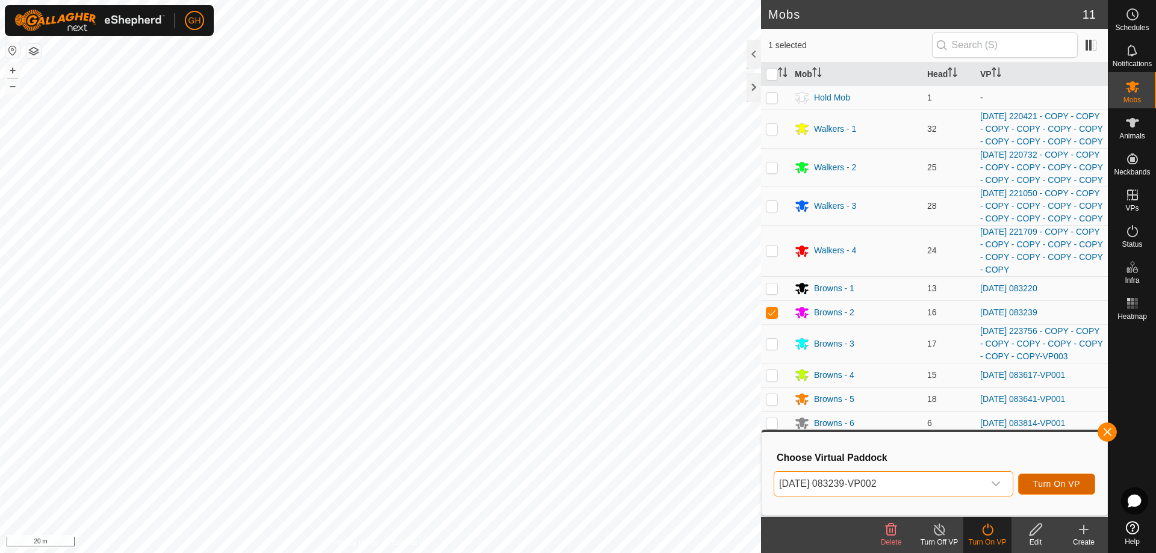
click at [1049, 481] on span "Turn On VP" at bounding box center [1056, 484] width 47 height 10
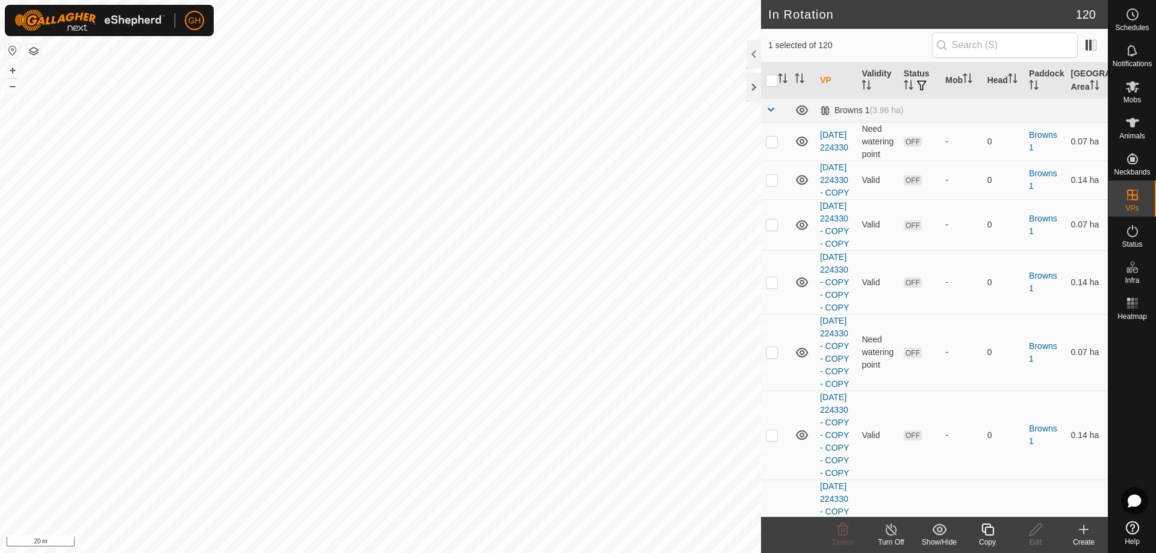
click at [985, 528] on icon at bounding box center [987, 530] width 15 height 14
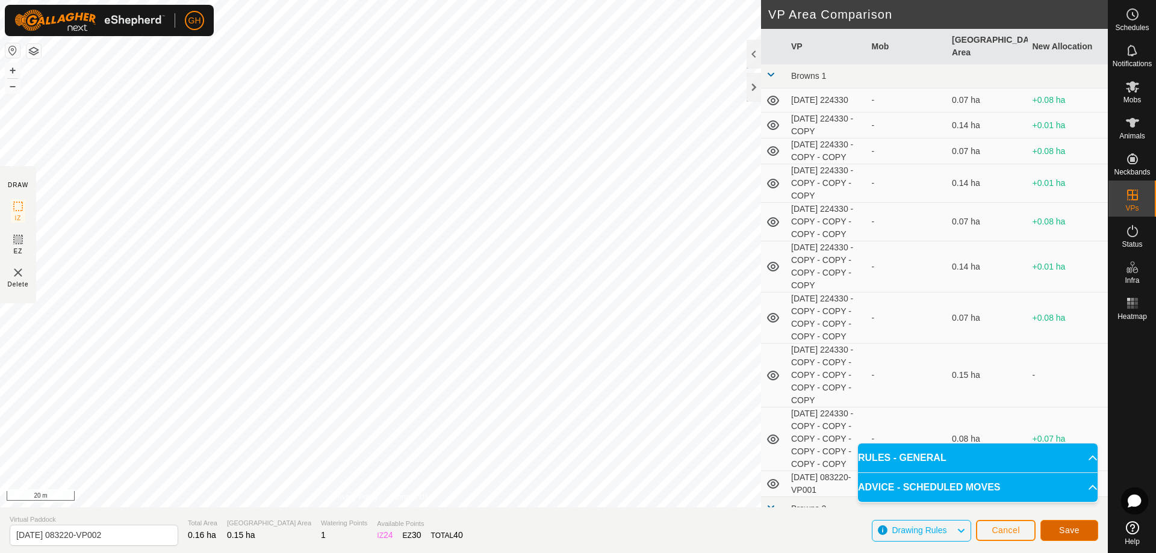
click at [1072, 527] on span "Save" at bounding box center [1069, 531] width 20 height 10
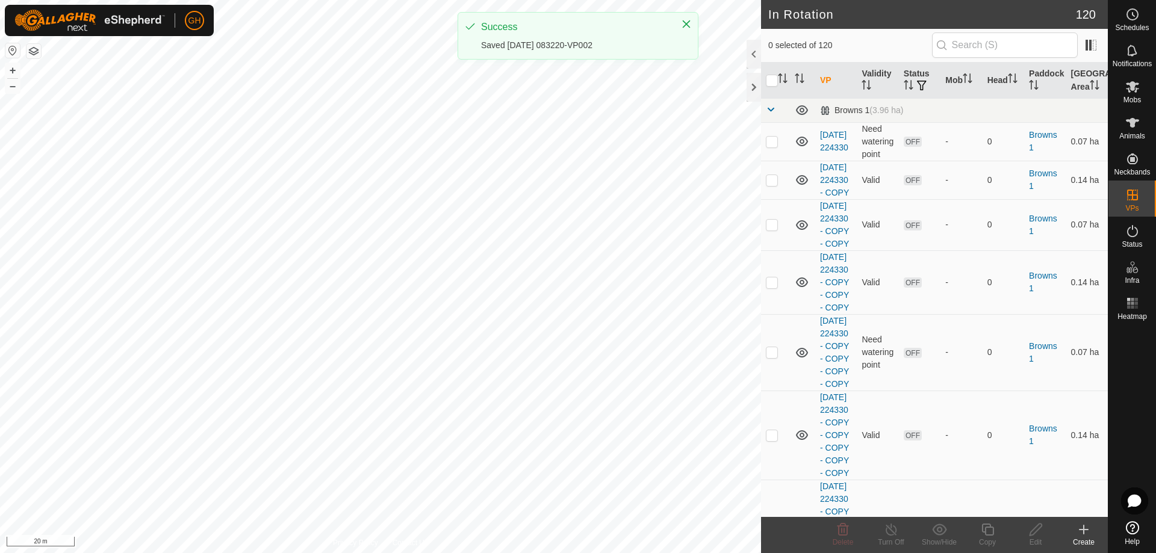
click at [1132, 92] on icon at bounding box center [1133, 86] width 14 height 14
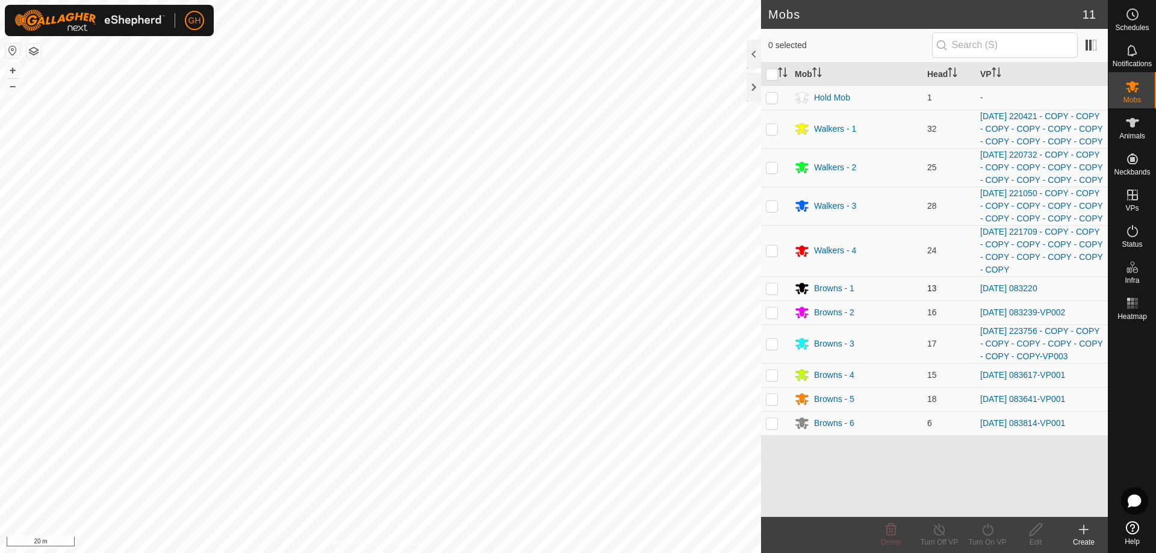
click at [773, 300] on td at bounding box center [775, 288] width 29 height 24
checkbox input "true"
click at [991, 532] on icon at bounding box center [987, 530] width 15 height 14
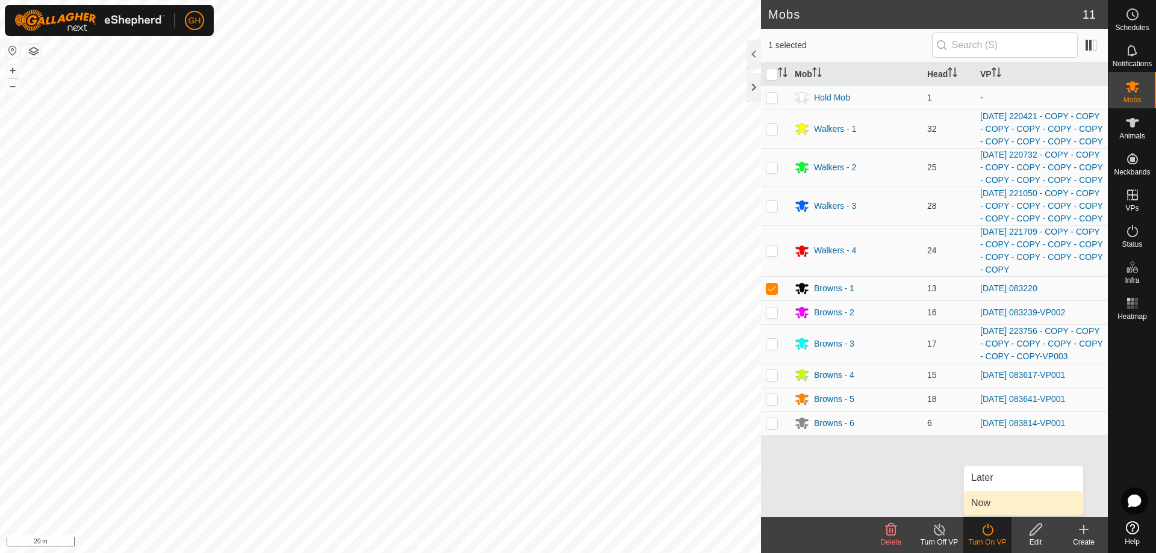
click at [985, 504] on link "Now" at bounding box center [1023, 503] width 119 height 24
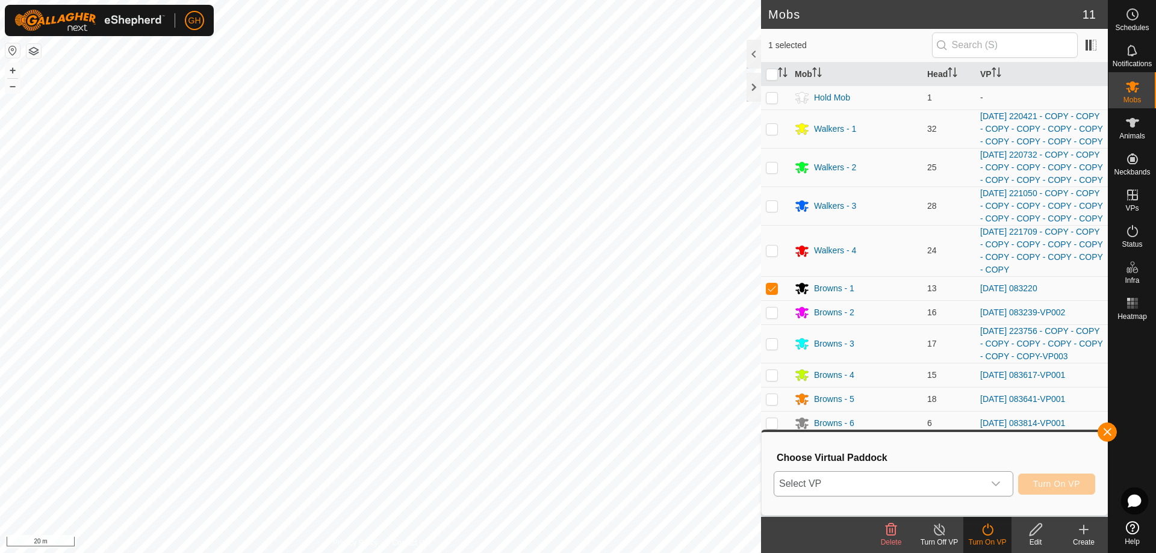
click at [979, 490] on span "Select VP" at bounding box center [879, 484] width 210 height 24
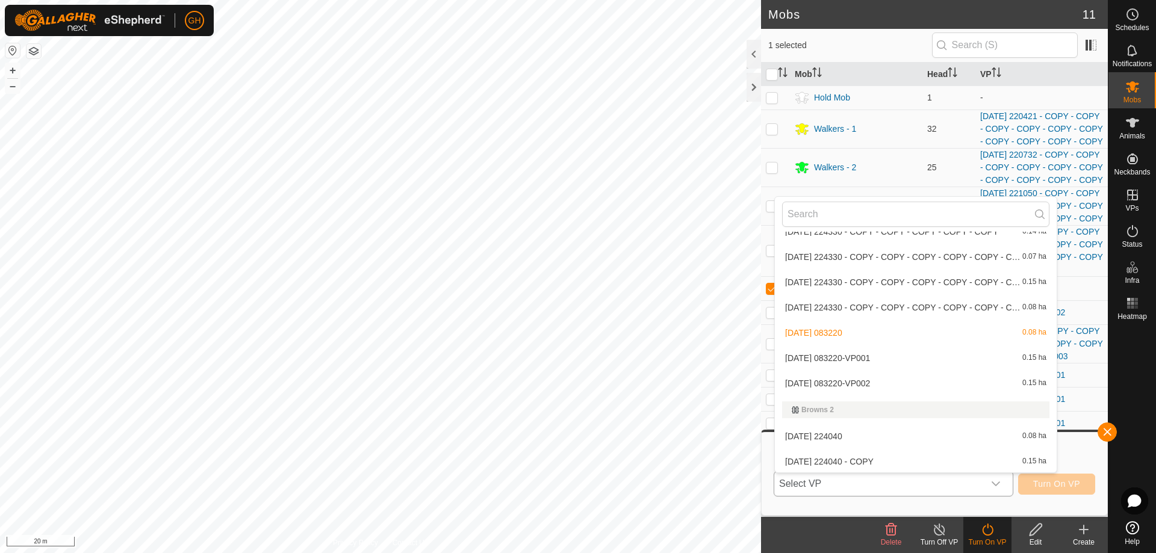
scroll to position [194, 0]
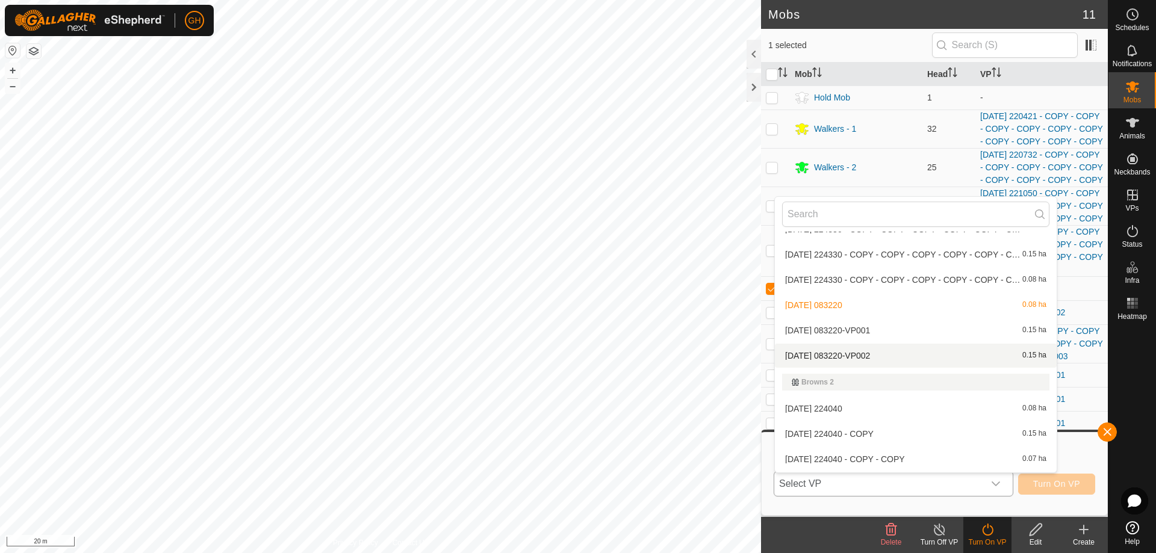
click at [884, 358] on li "[DATE] 083220-VP002 0.15 ha" at bounding box center [916, 356] width 282 height 24
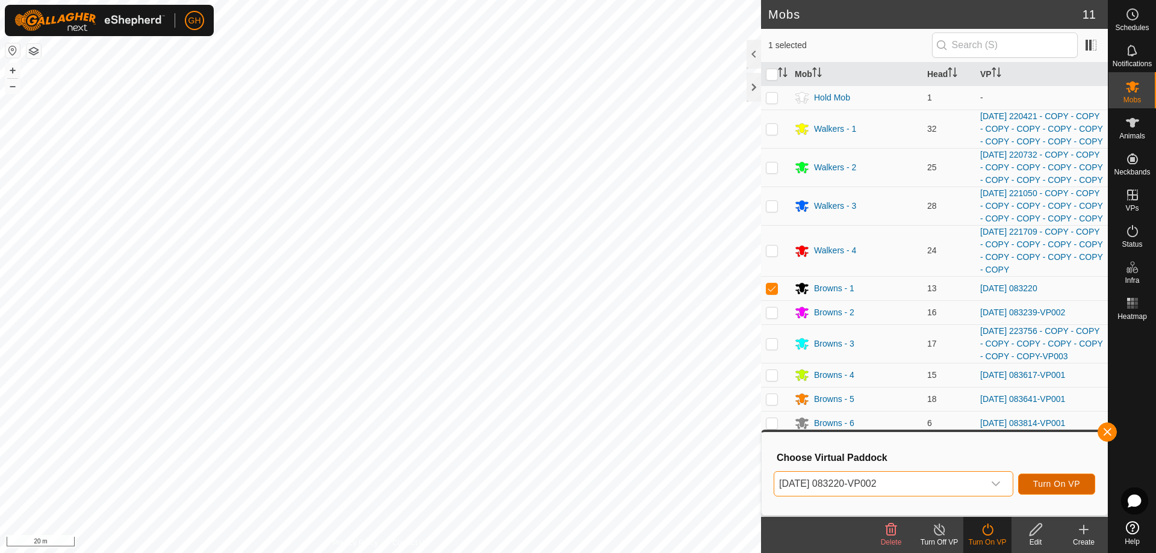
click at [1048, 489] on span "Turn On VP" at bounding box center [1056, 484] width 47 height 10
